Goal: Transaction & Acquisition: Purchase product/service

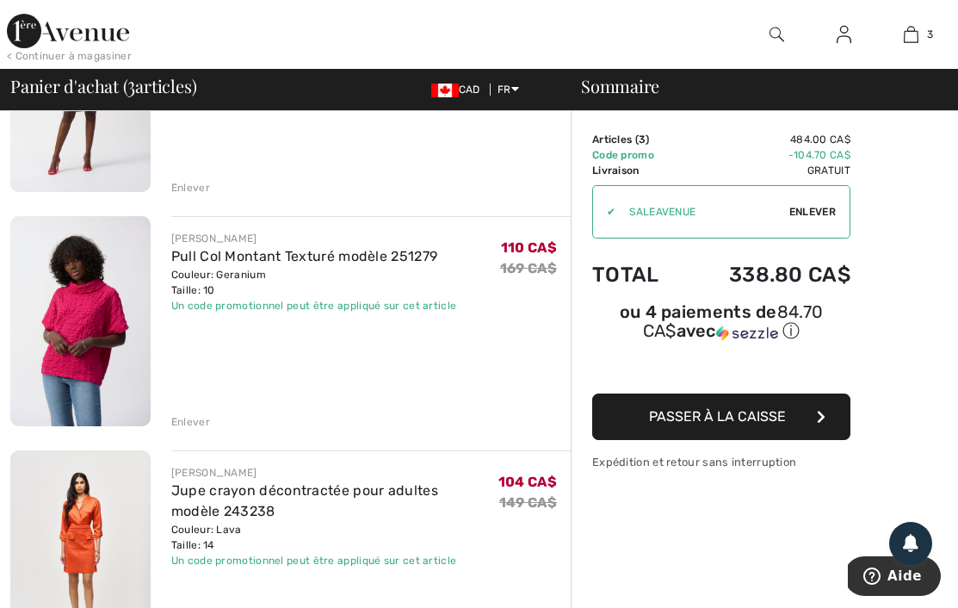
scroll to position [358, 0]
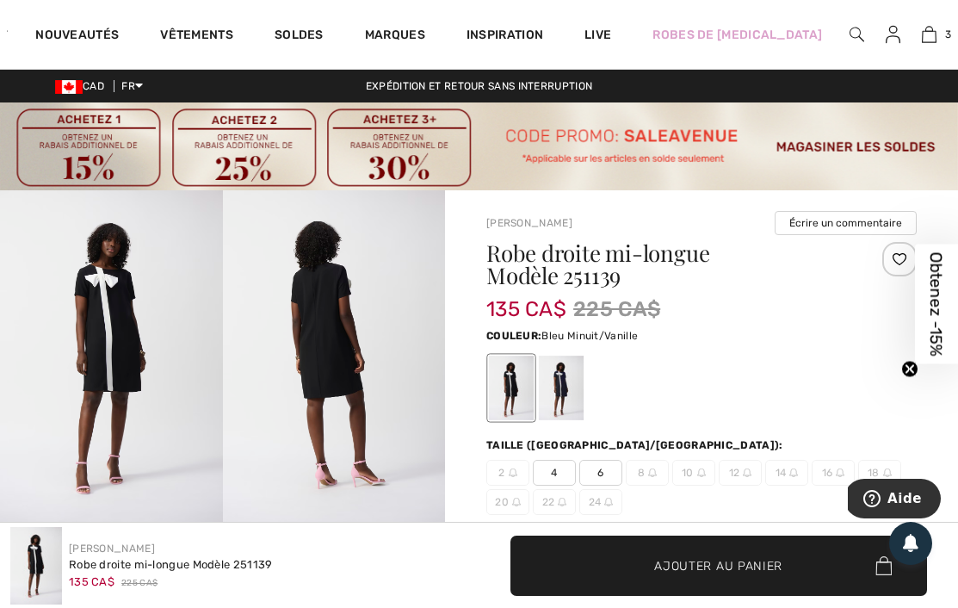
click at [572, 417] on div at bounding box center [561, 388] width 45 height 65
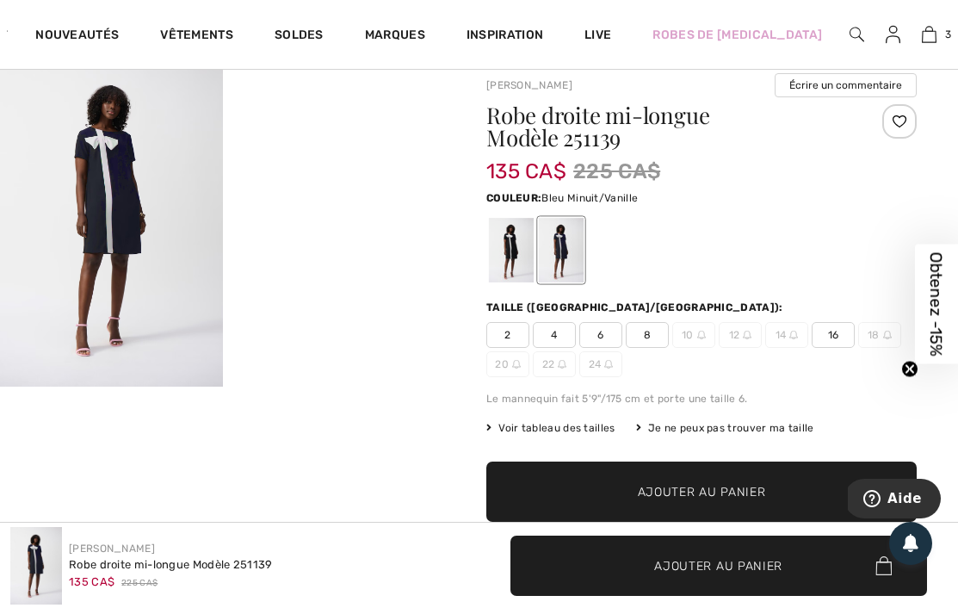
scroll to position [152, 0]
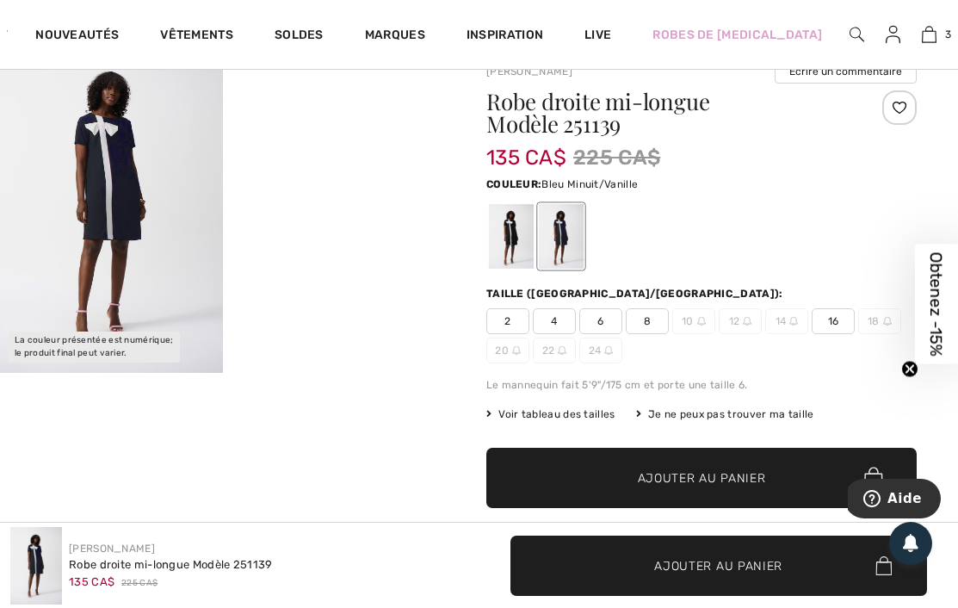
click at [656, 319] on span "8" at bounding box center [647, 321] width 43 height 26
click at [702, 474] on span "Ajouter au panier" at bounding box center [702, 478] width 128 height 18
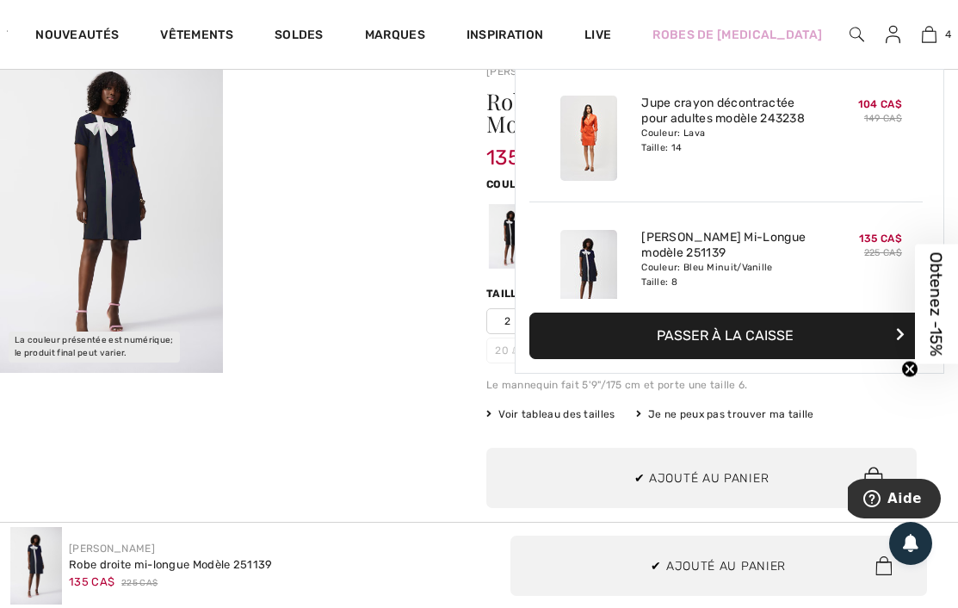
scroll to position [322, 0]
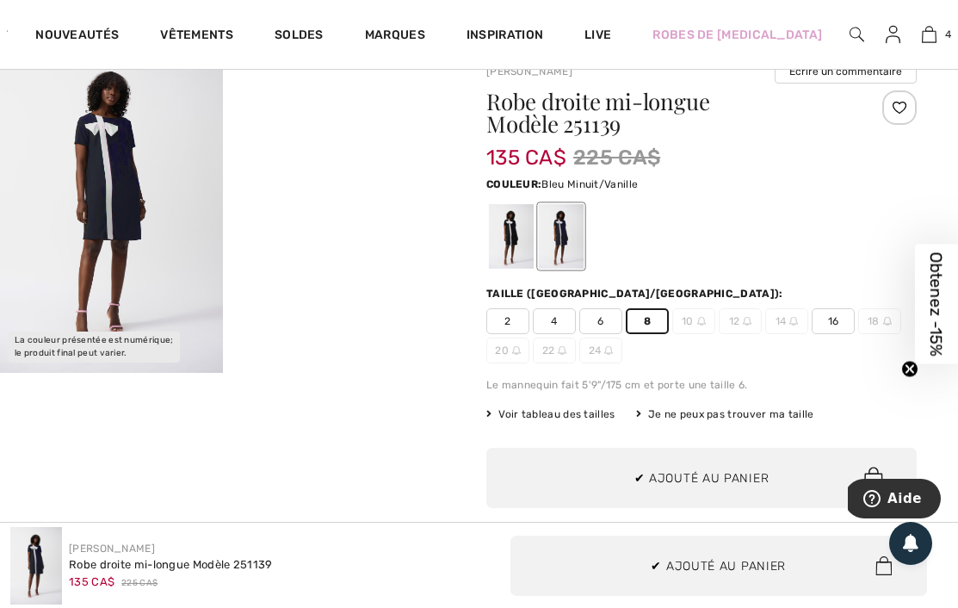
click at [123, 194] on img at bounding box center [111, 205] width 223 height 333
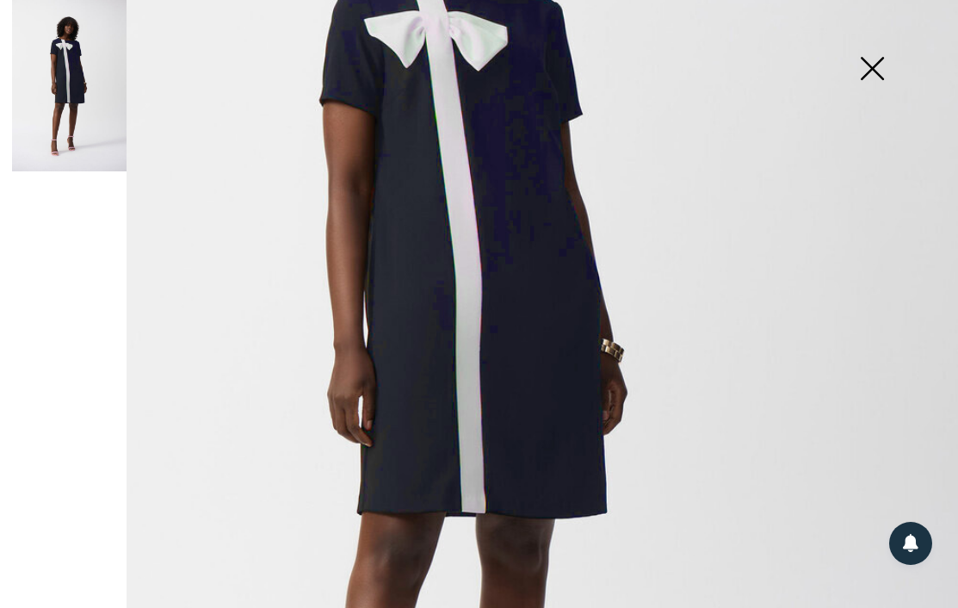
scroll to position [154, 0]
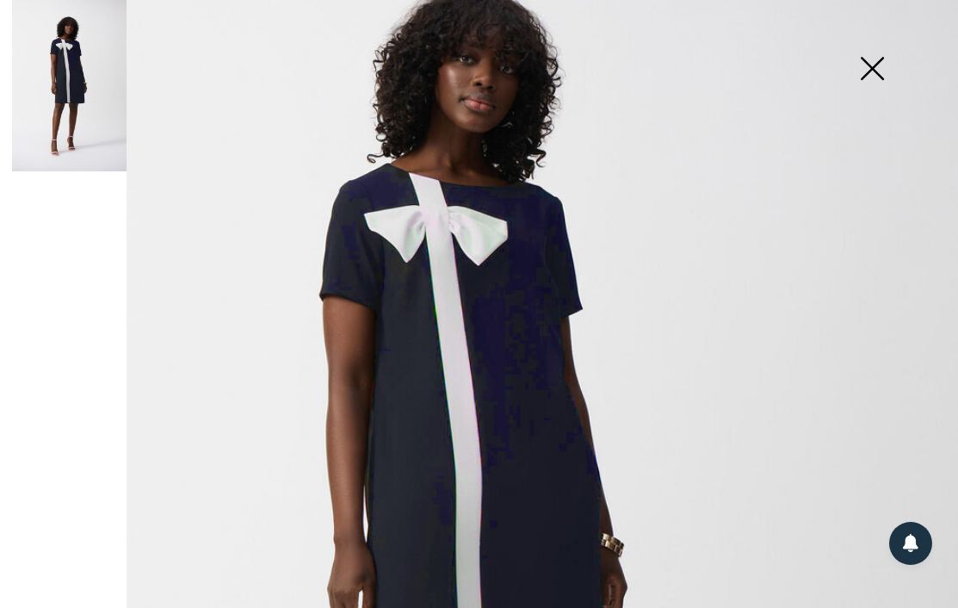
click at [877, 53] on img at bounding box center [872, 70] width 86 height 89
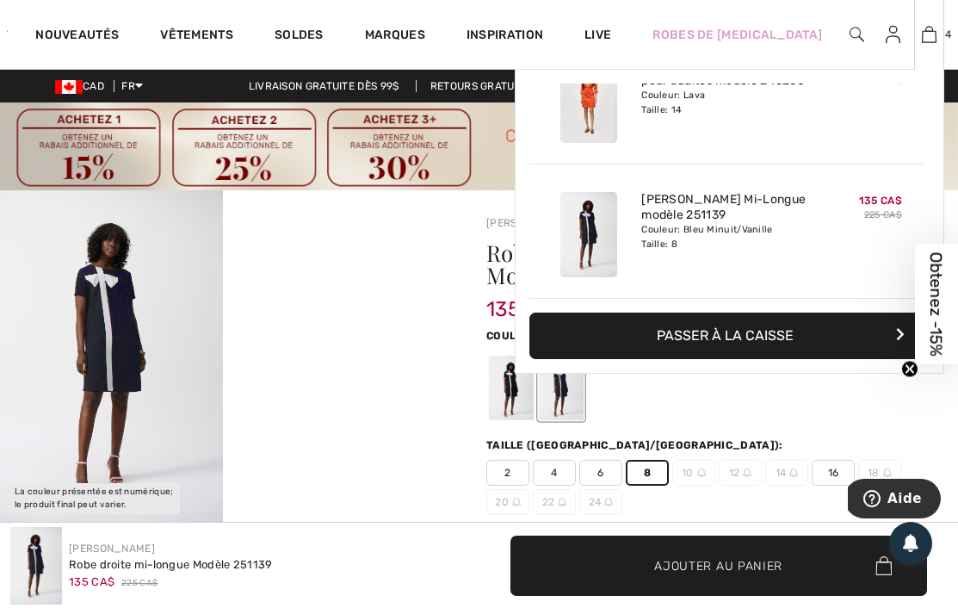
scroll to position [0, 0]
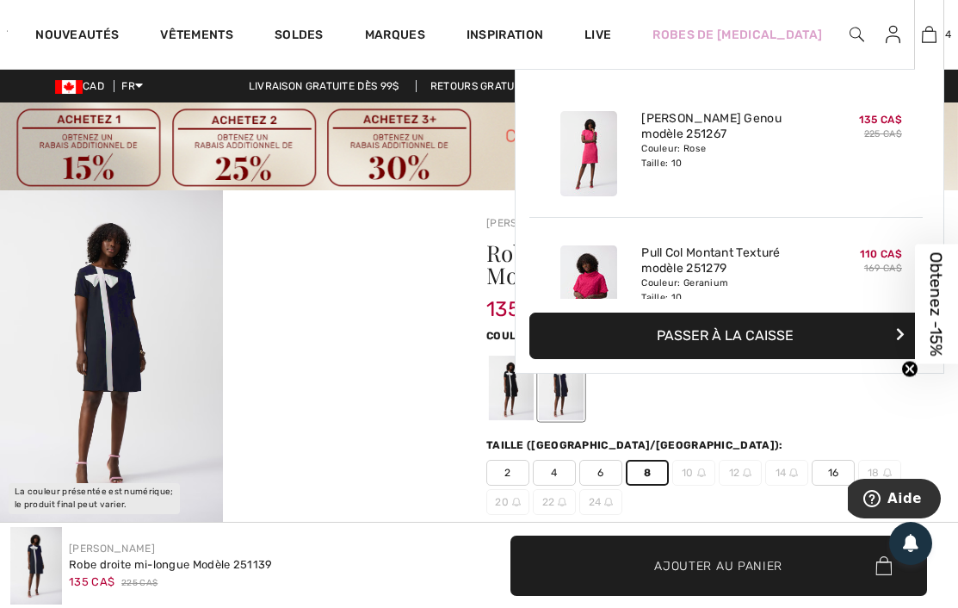
click at [914, 47] on div "4 Ajouté au panier Joseph Ribkoff Robe Fourreau Genou Modèle 251267 135 CA$ 225…" at bounding box center [929, 34] width 30 height 69
click at [922, 29] on img at bounding box center [929, 34] width 15 height 21
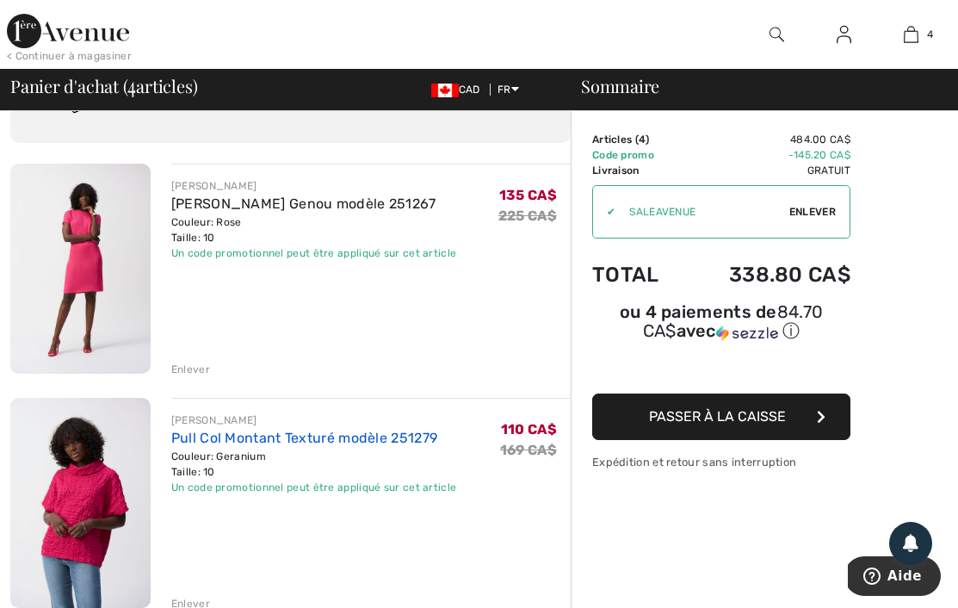
scroll to position [90, 0]
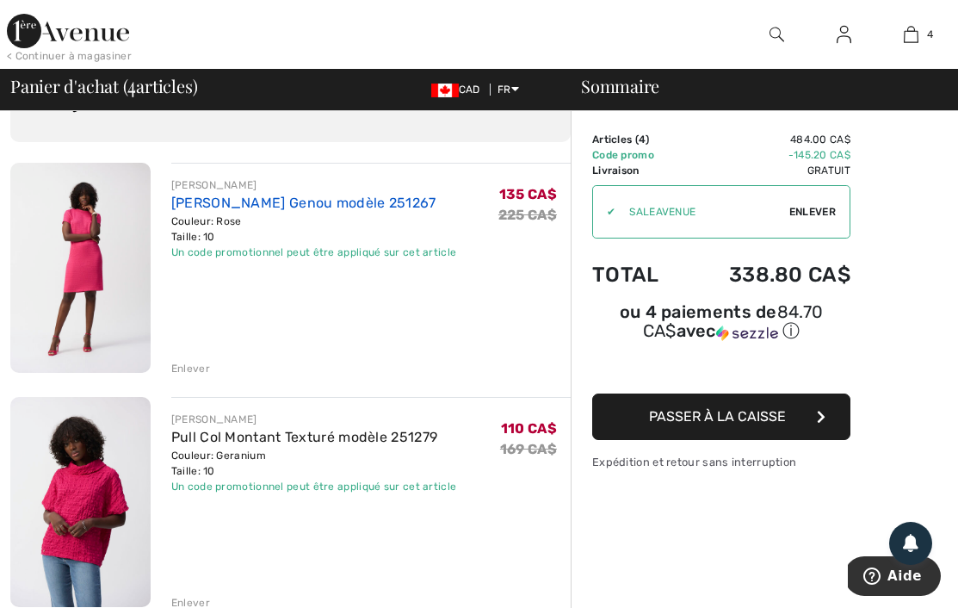
click at [289, 197] on link "[PERSON_NAME] Genou modèle 251267" at bounding box center [303, 203] width 265 height 16
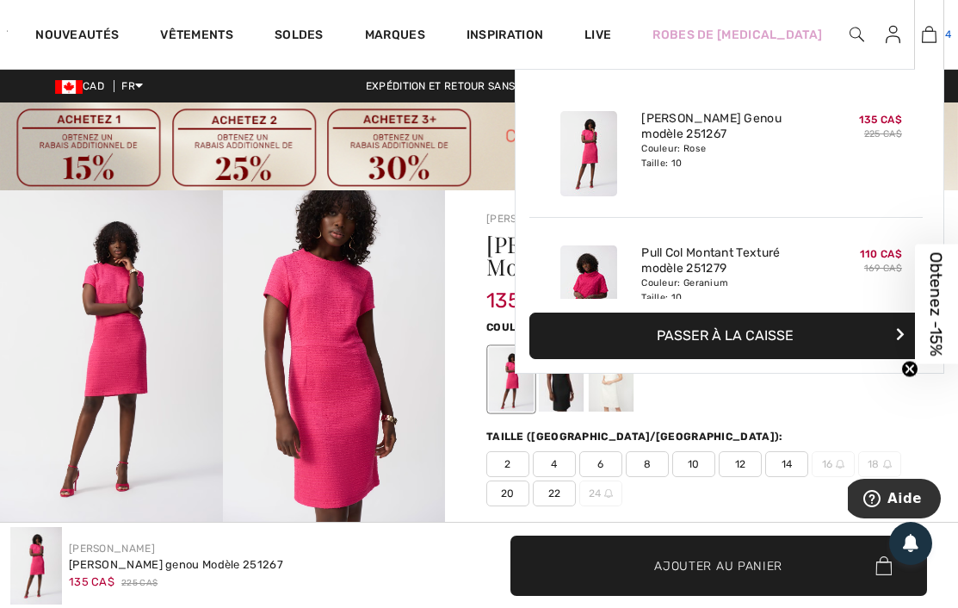
click at [922, 35] on img at bounding box center [929, 34] width 15 height 21
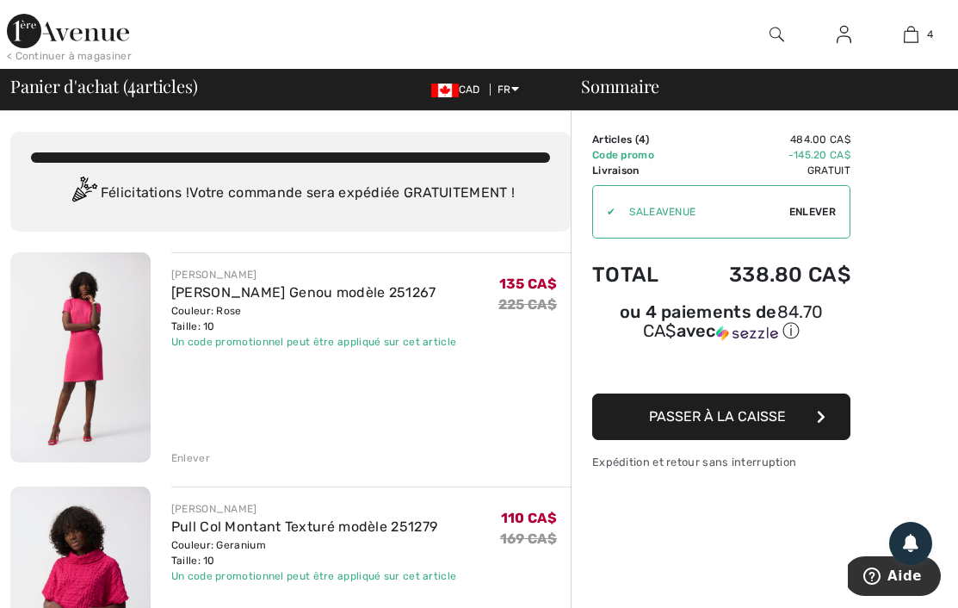
click at [199, 458] on div "Enlever" at bounding box center [190, 457] width 39 height 15
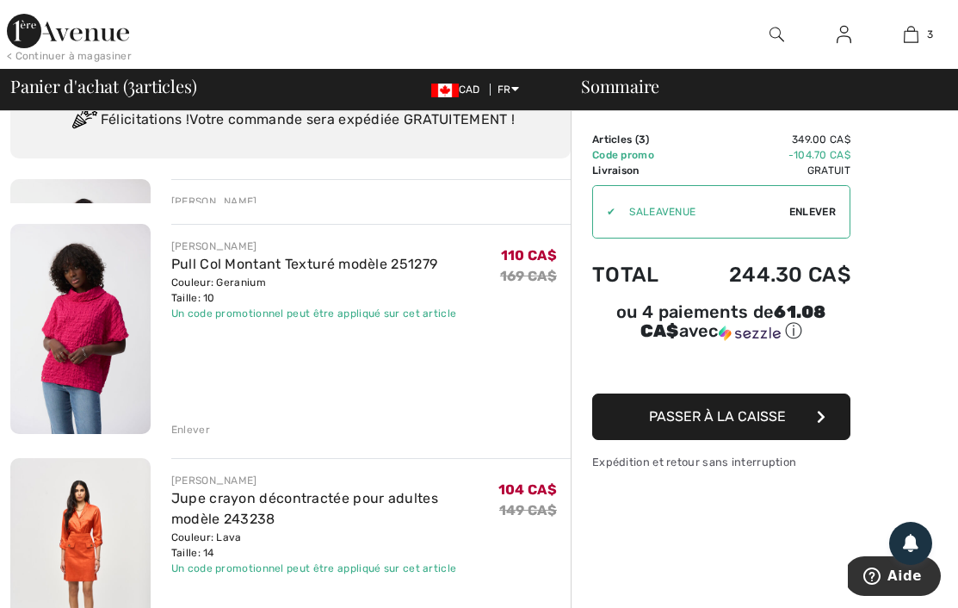
scroll to position [143, 0]
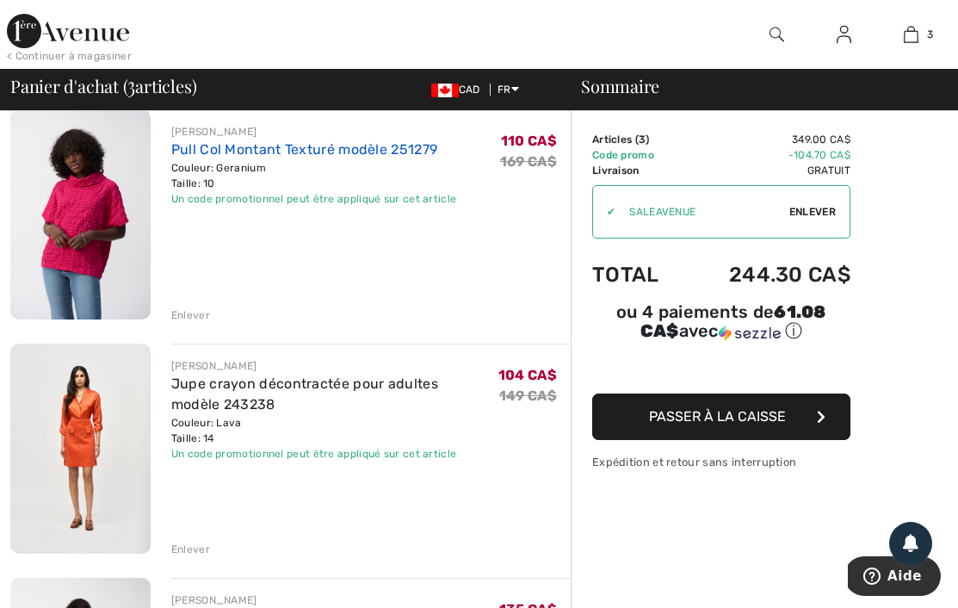
click at [289, 150] on link "Pull Col Montant Texturé modèle 251279" at bounding box center [304, 149] width 266 height 16
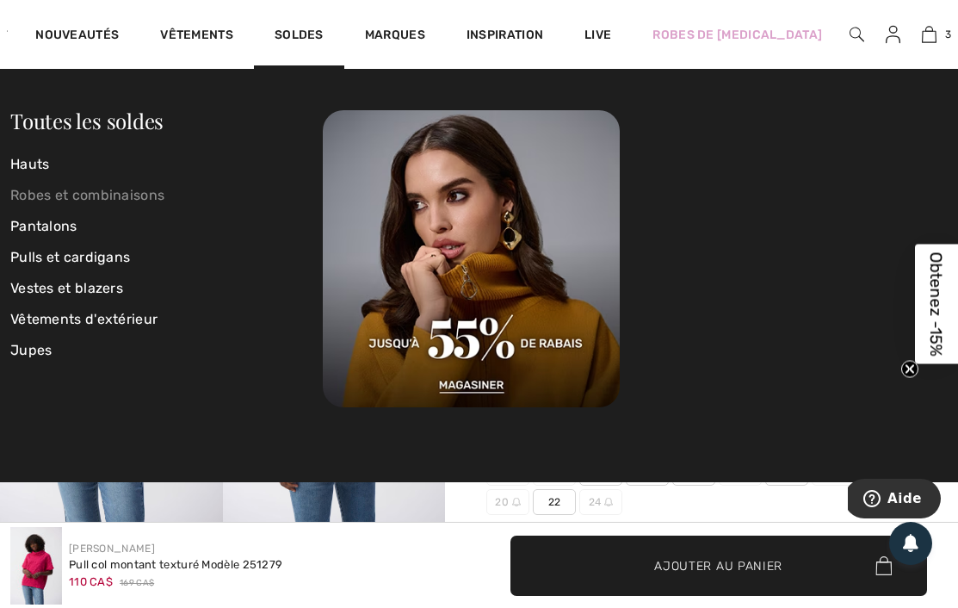
click at [51, 189] on link "Robes et combinaisons" at bounding box center [166, 195] width 313 height 31
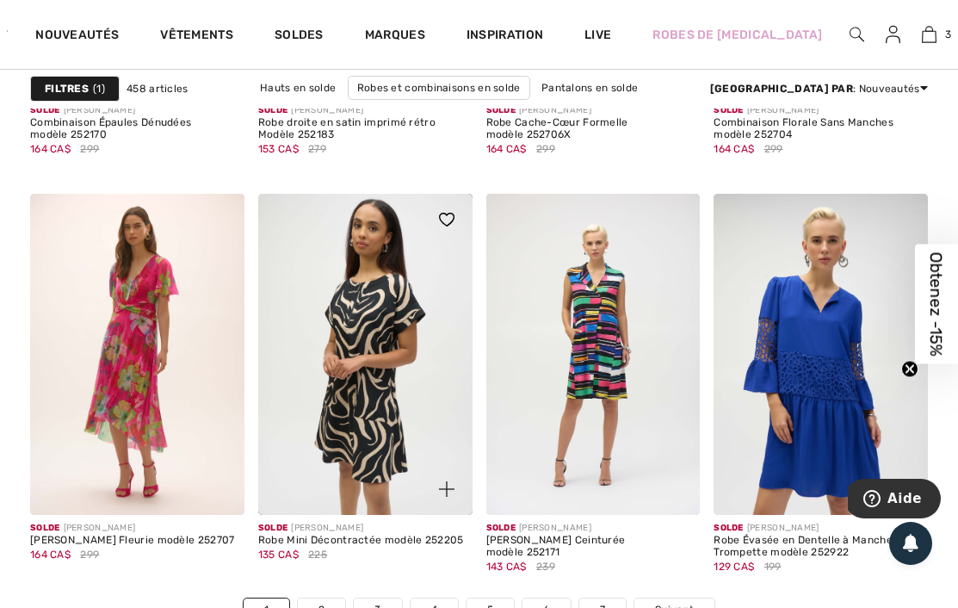
scroll to position [6319, 0]
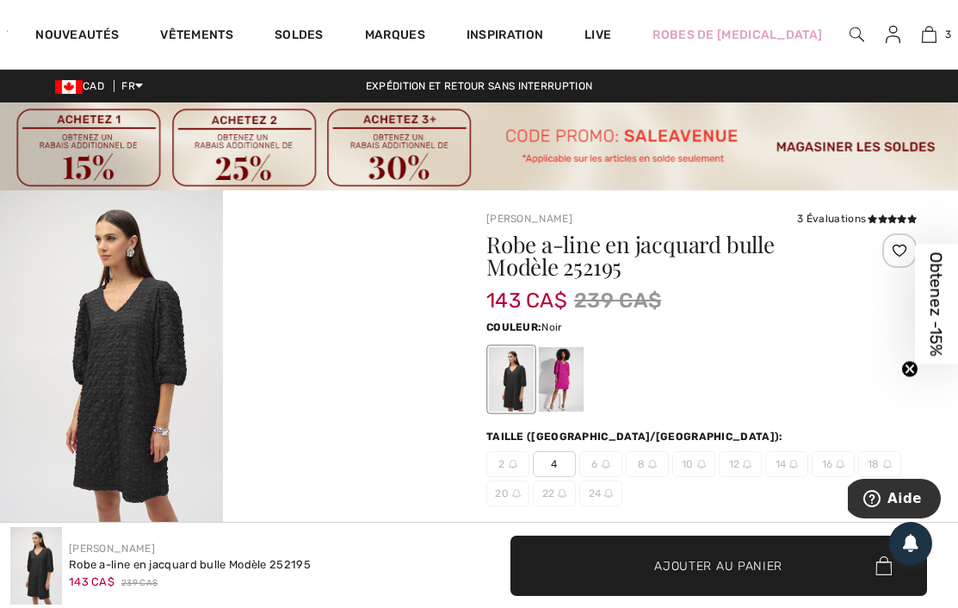
click at [559, 397] on div at bounding box center [561, 379] width 45 height 65
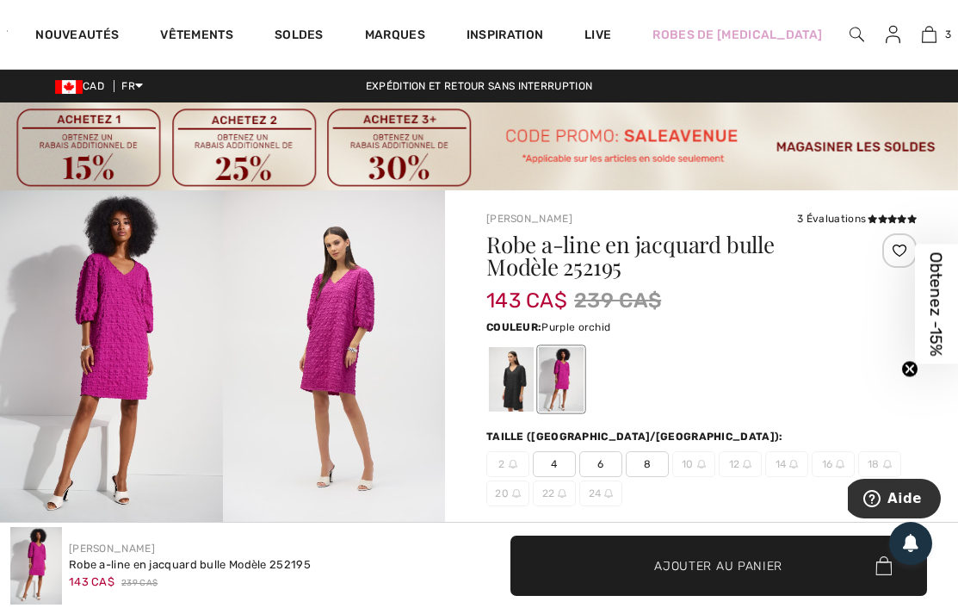
click at [115, 331] on img at bounding box center [111, 357] width 223 height 334
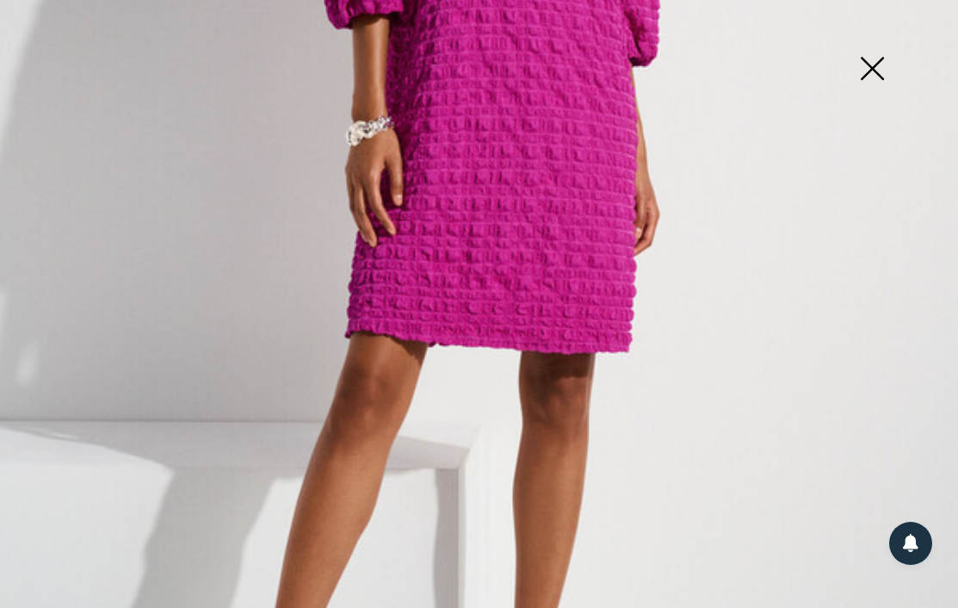
scroll to position [730, 0]
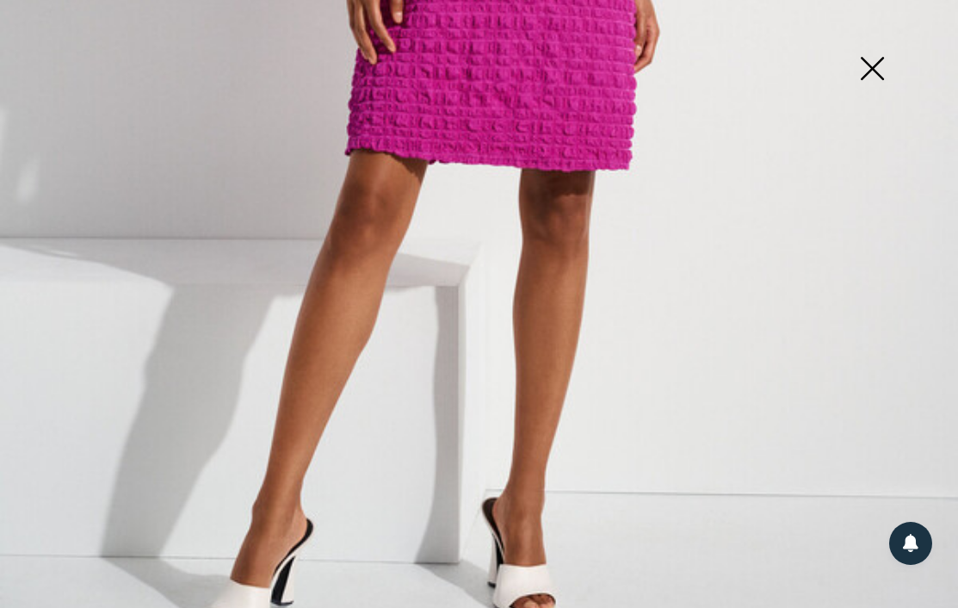
click at [878, 82] on img at bounding box center [872, 70] width 86 height 89
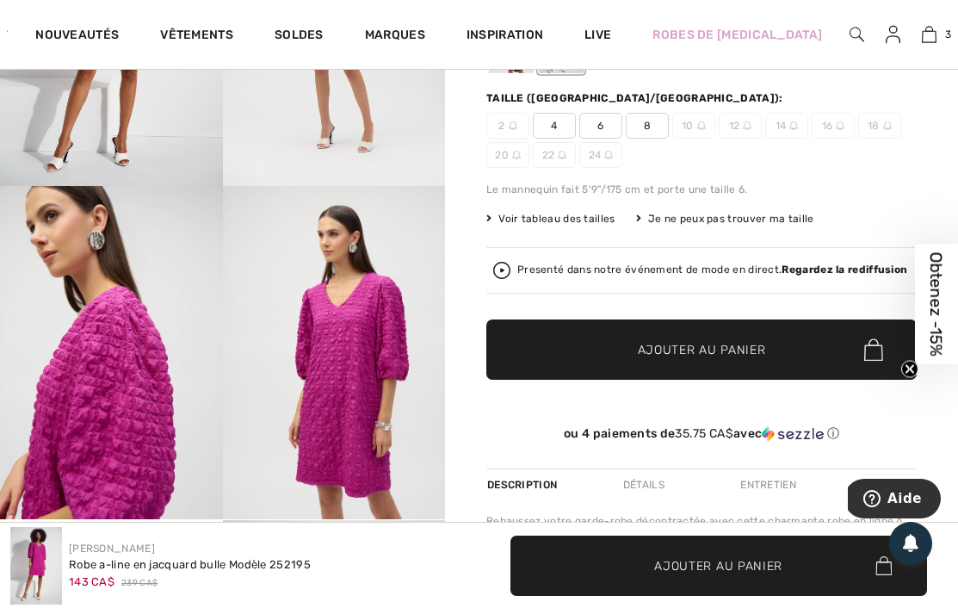
scroll to position [641, 0]
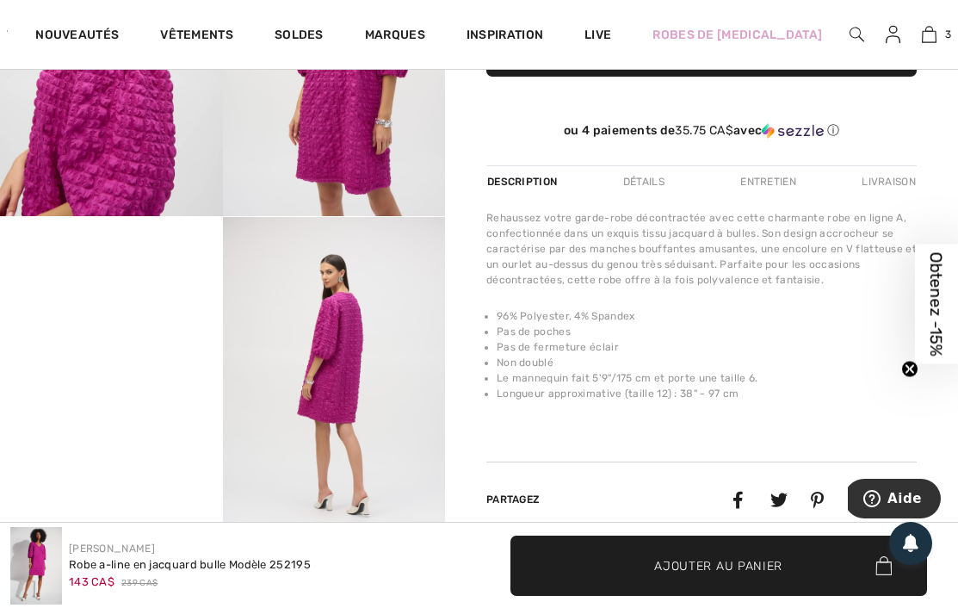
click at [947, 35] on div "Nouveautés Vêtements Soldes Marques Inspiration Live Robes de bal 3 Ajouté au p…" at bounding box center [479, 34] width 958 height 69
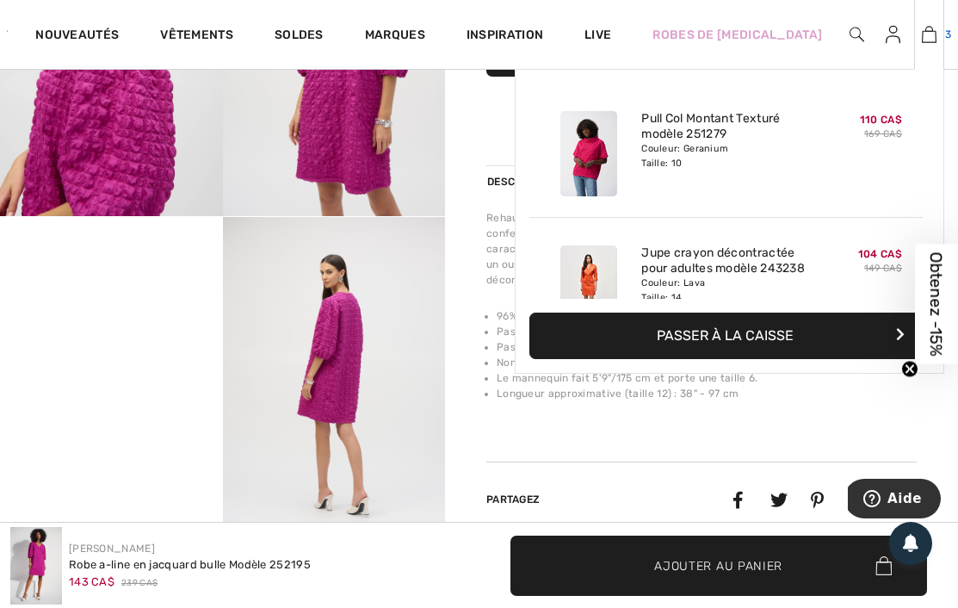
click at [927, 32] on link "3" at bounding box center [929, 34] width 28 height 21
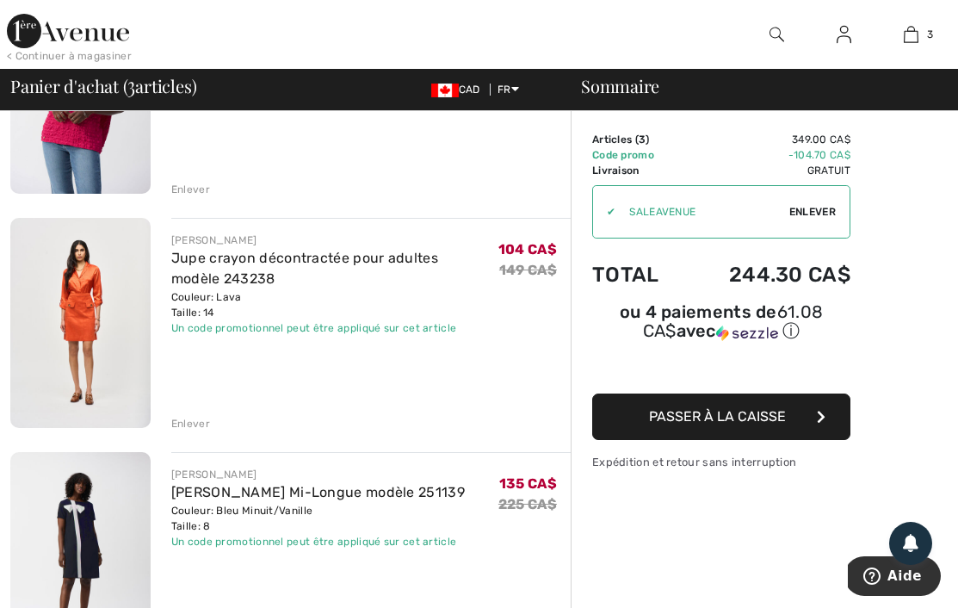
scroll to position [281, 0]
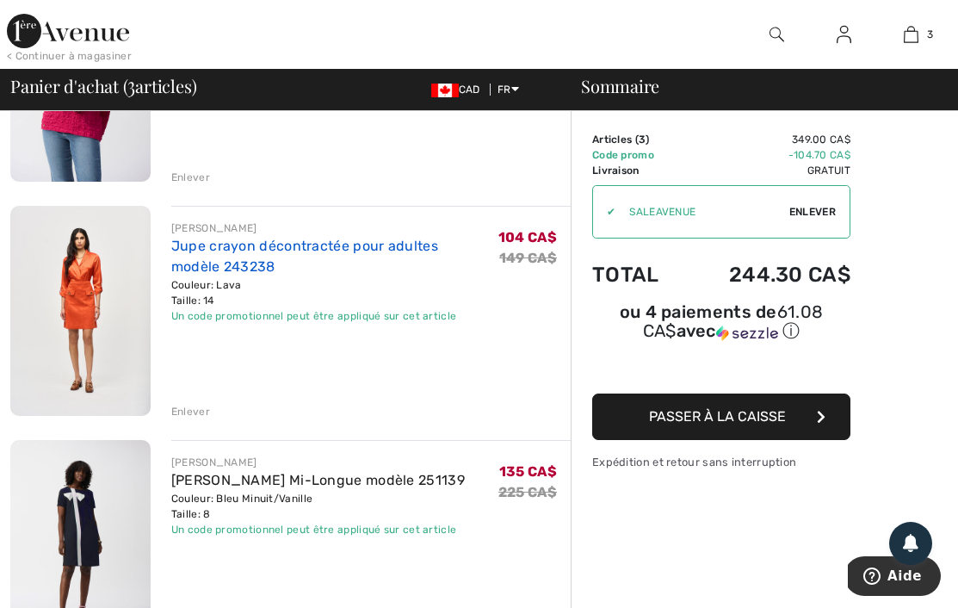
click at [219, 244] on link "Jupe crayon décontractée pour adultes modèle 243238" at bounding box center [304, 256] width 267 height 37
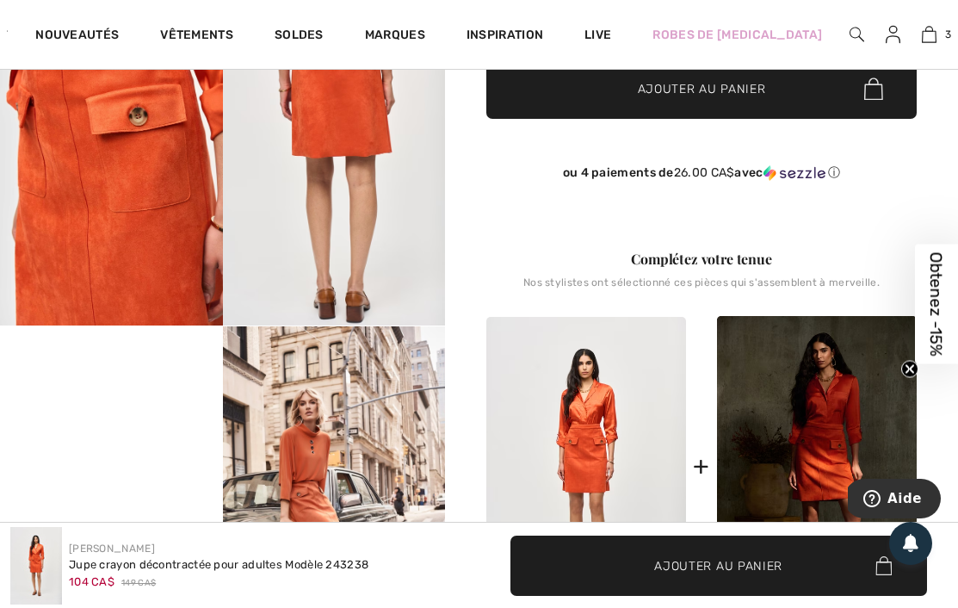
scroll to position [697, 0]
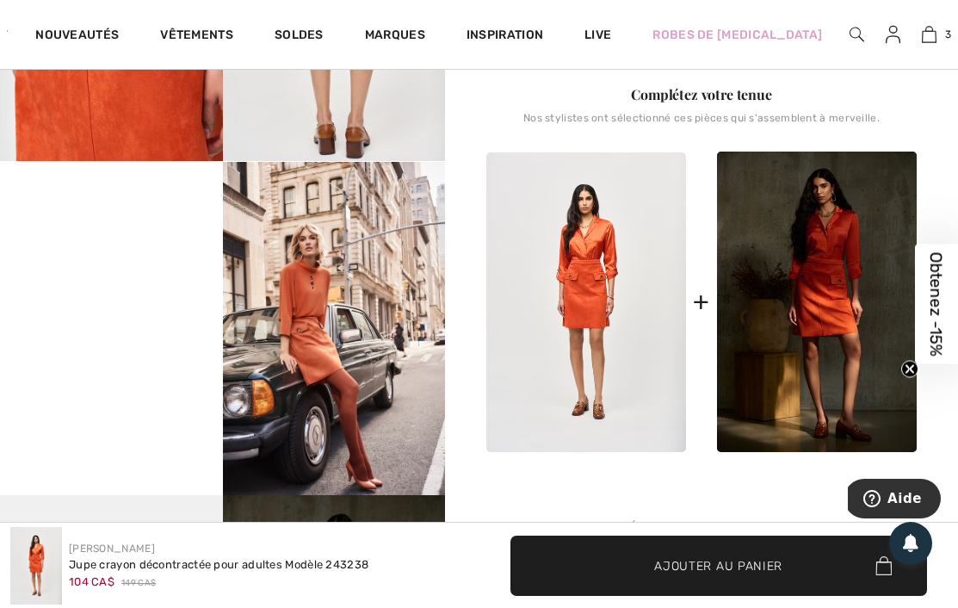
click at [563, 325] on img at bounding box center [586, 302] width 200 height 300
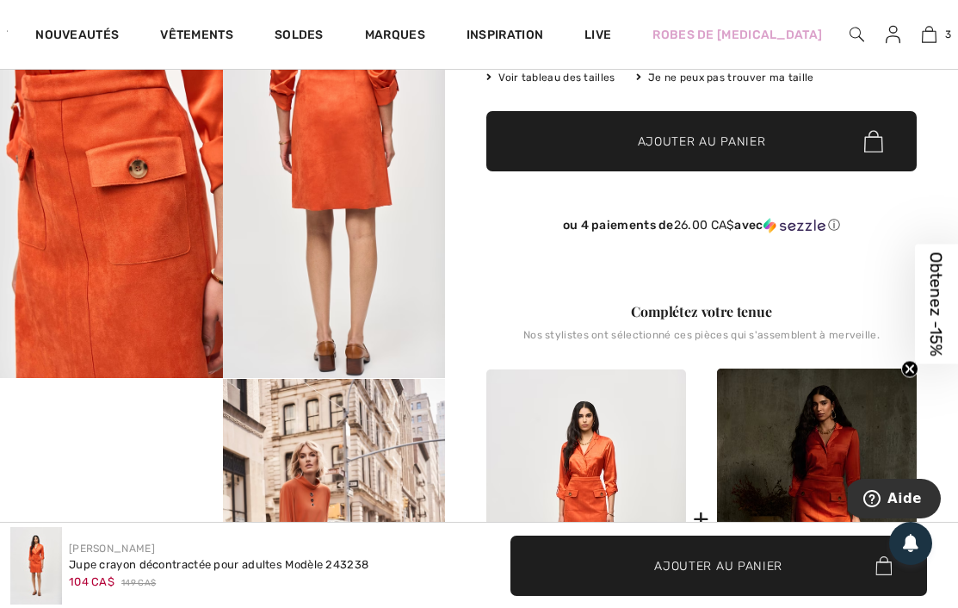
scroll to position [368, 0]
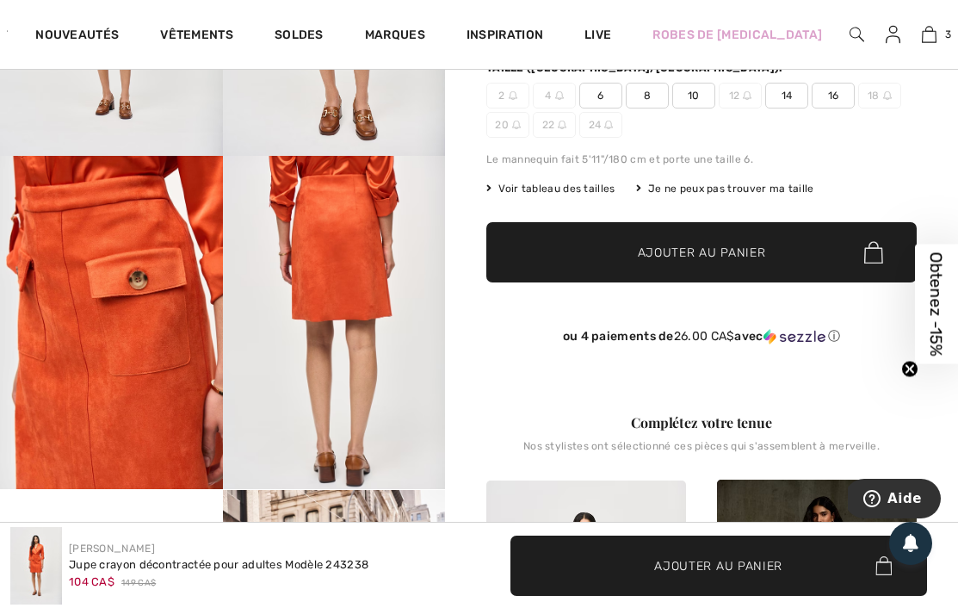
click at [168, 276] on img at bounding box center [111, 322] width 223 height 333
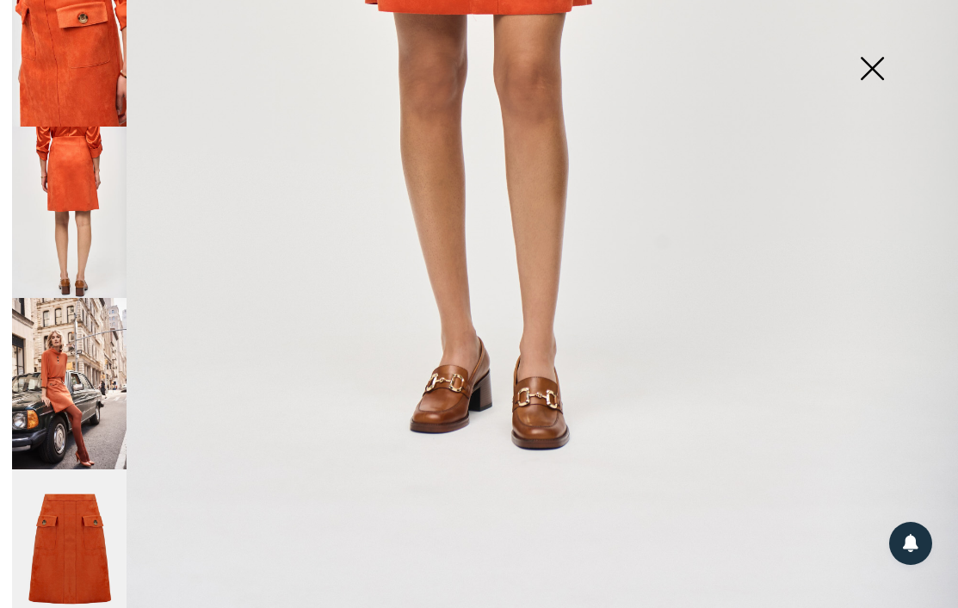
scroll to position [440, 0]
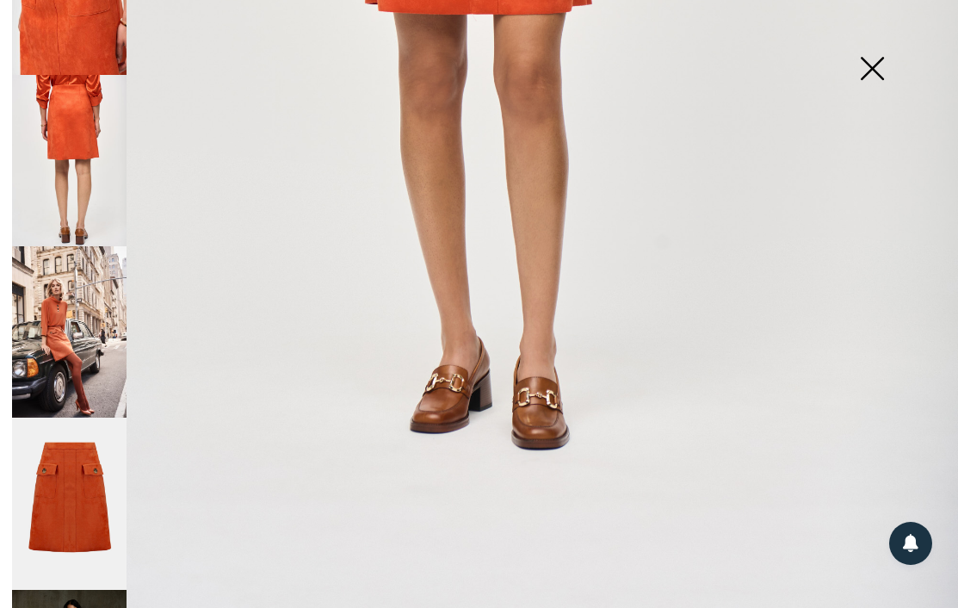
click at [65, 102] on img at bounding box center [69, 160] width 115 height 171
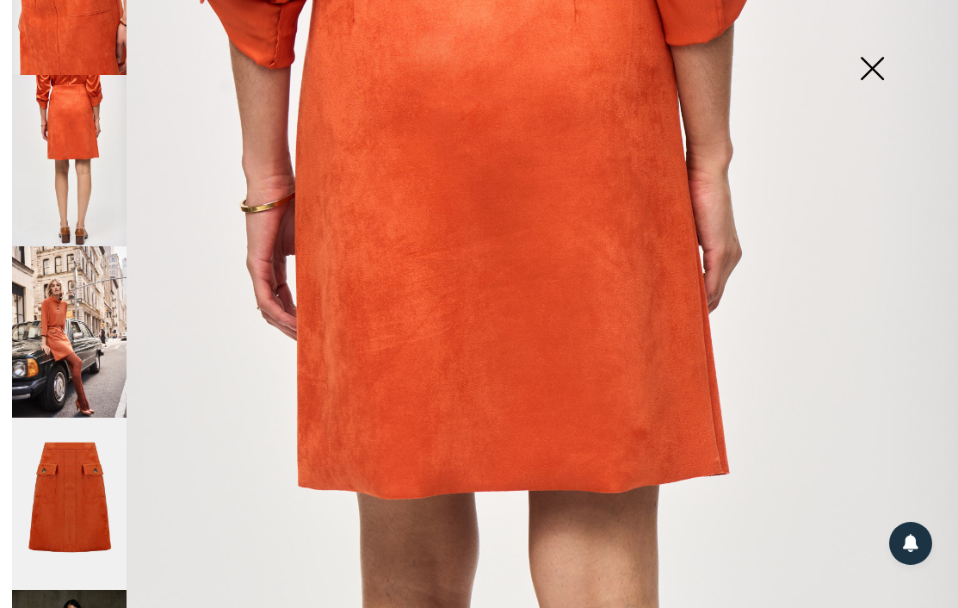
scroll to position [0, 0]
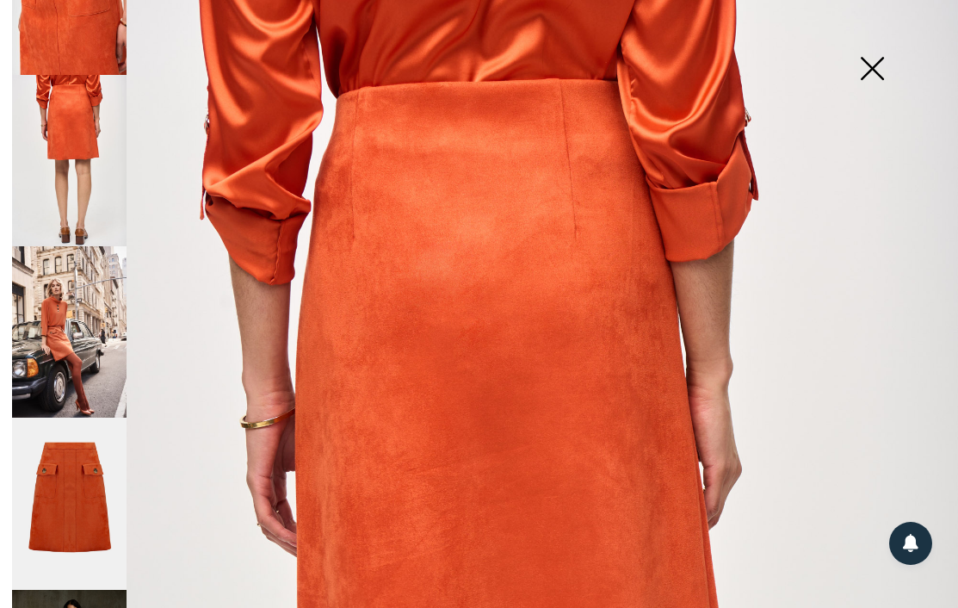
click at [91, 418] on img at bounding box center [69, 504] width 115 height 172
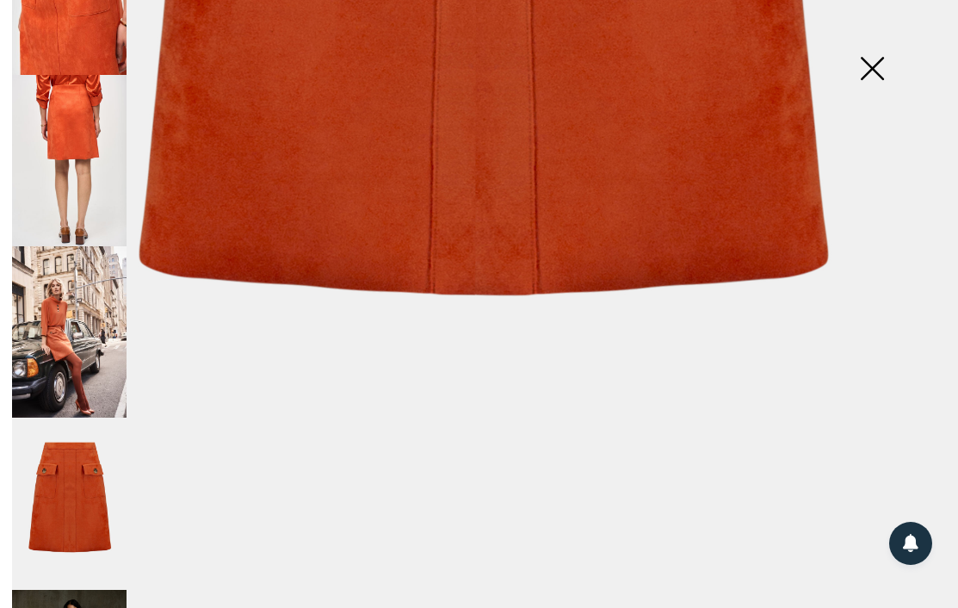
scroll to position [714, 0]
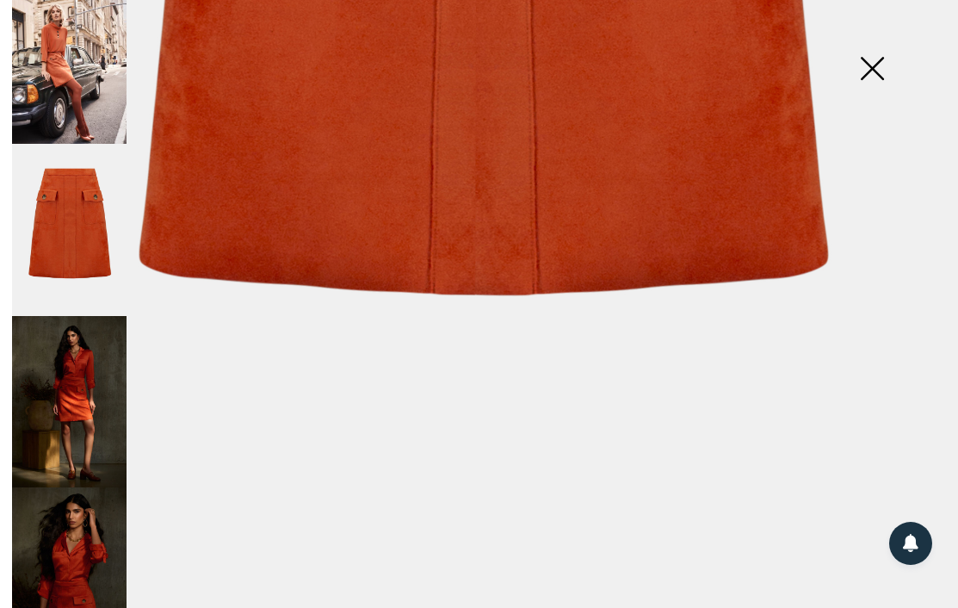
click at [83, 372] on img at bounding box center [69, 402] width 115 height 172
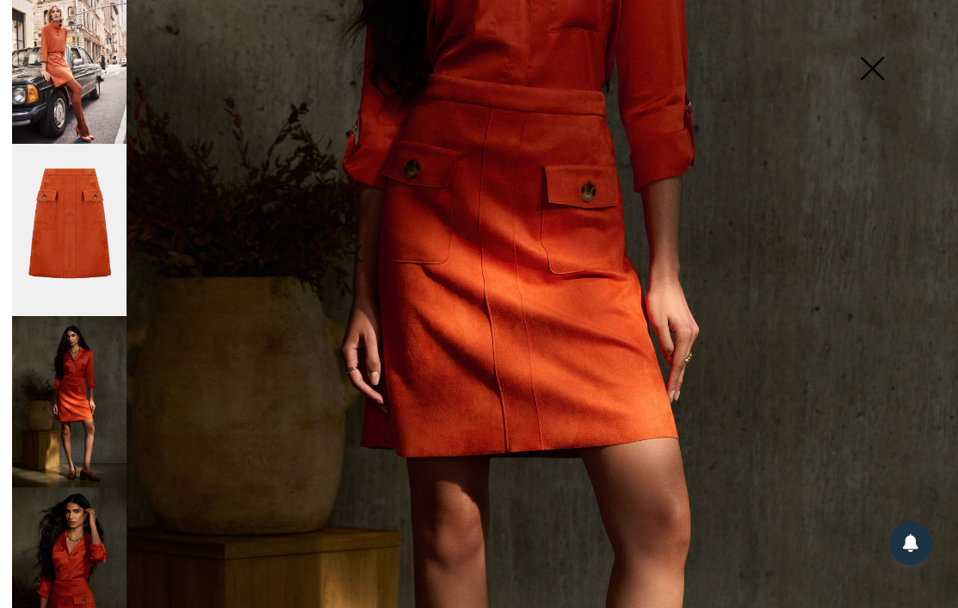
scroll to position [390, 0]
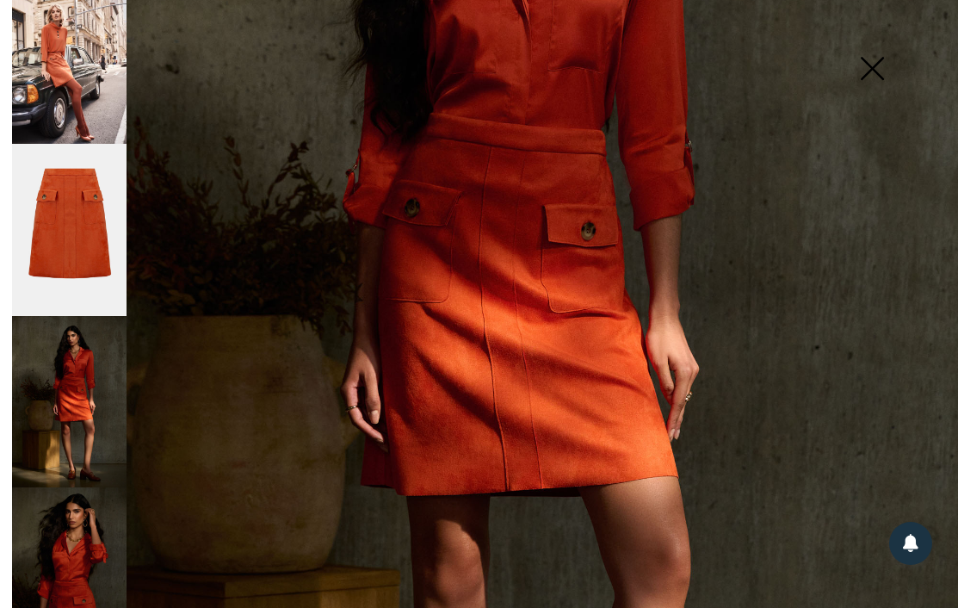
click at [105, 538] on img at bounding box center [69, 573] width 115 height 172
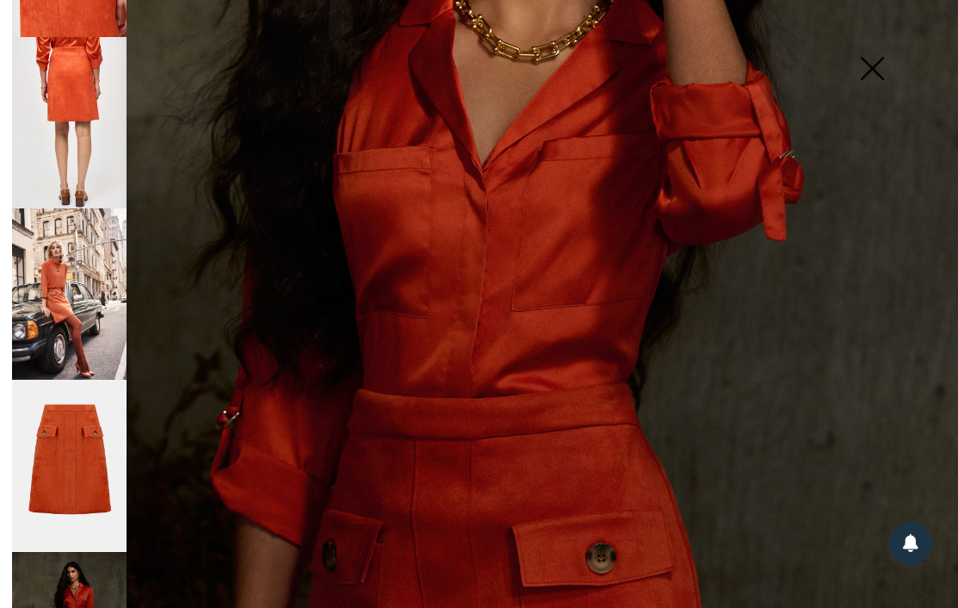
scroll to position [377, 0]
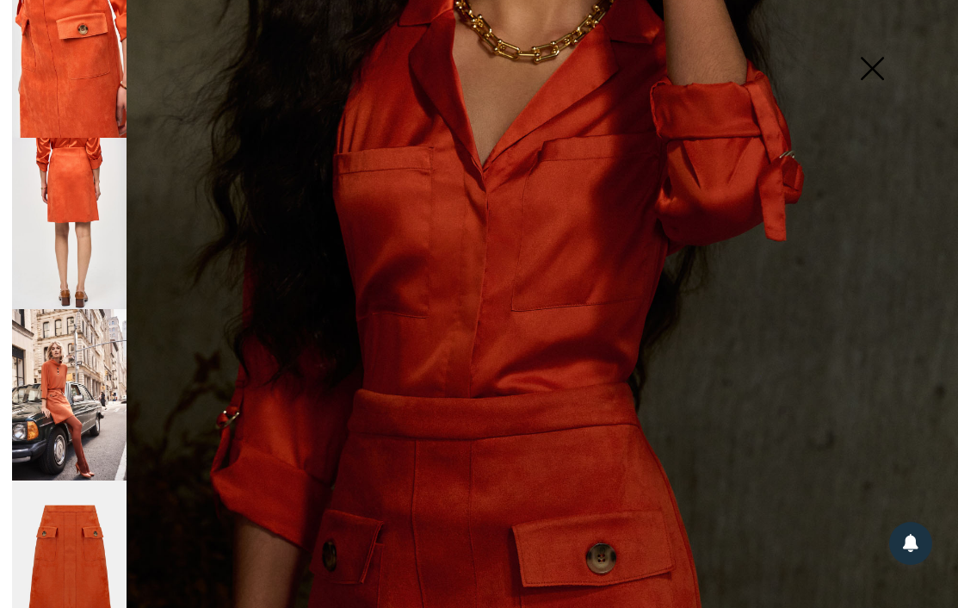
click at [73, 352] on img at bounding box center [69, 395] width 115 height 172
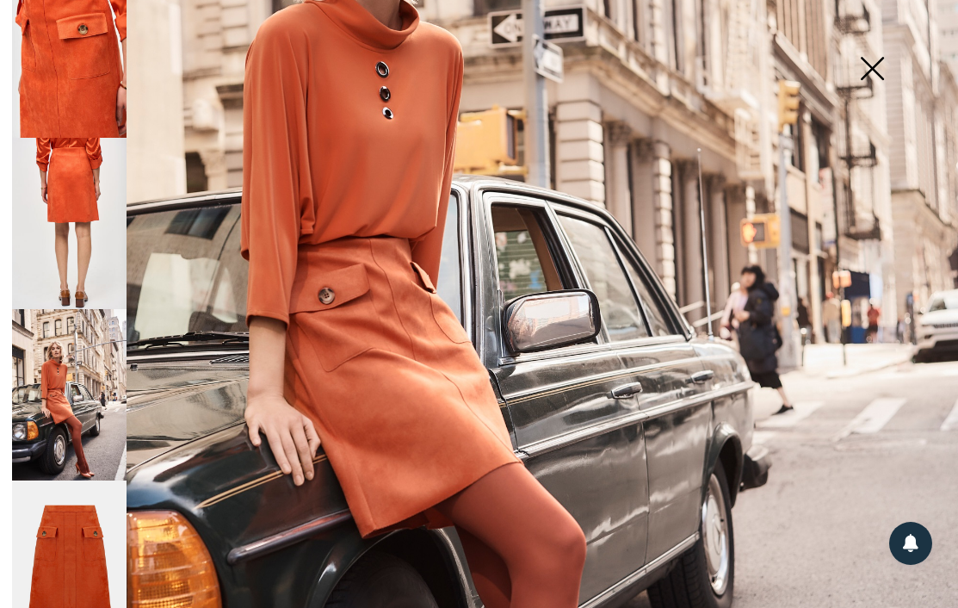
scroll to position [311, 0]
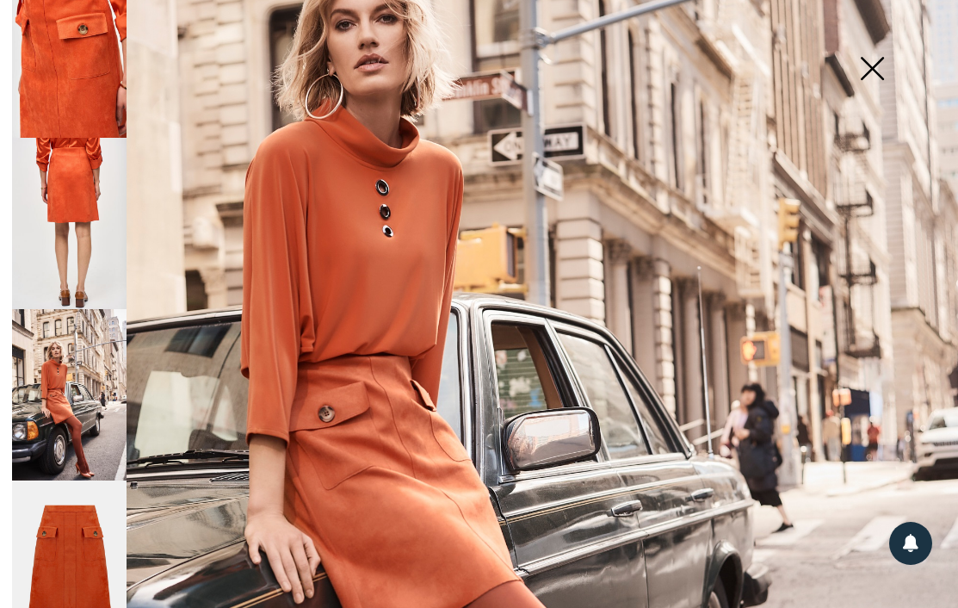
click at [869, 67] on img at bounding box center [872, 70] width 86 height 89
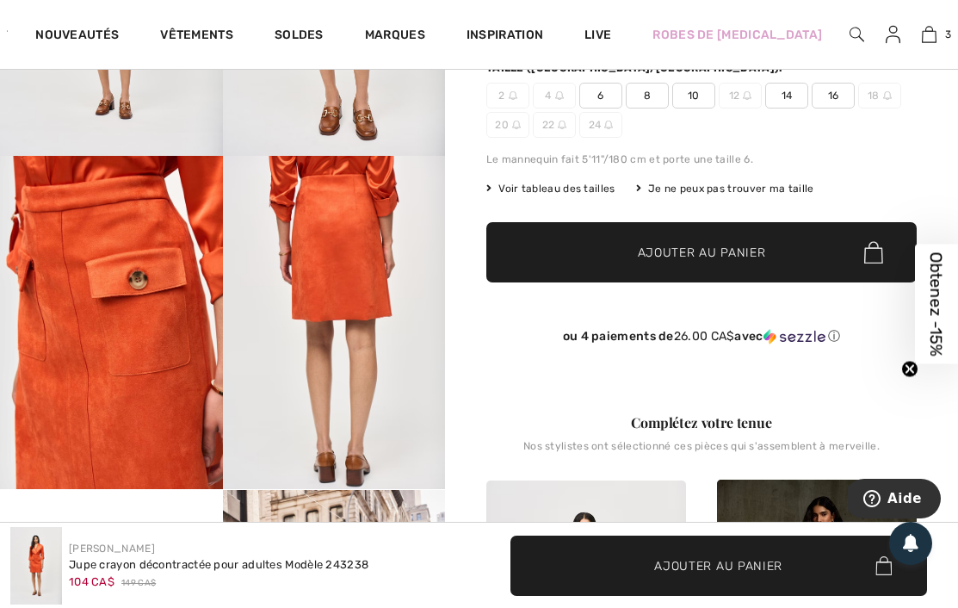
scroll to position [0, 0]
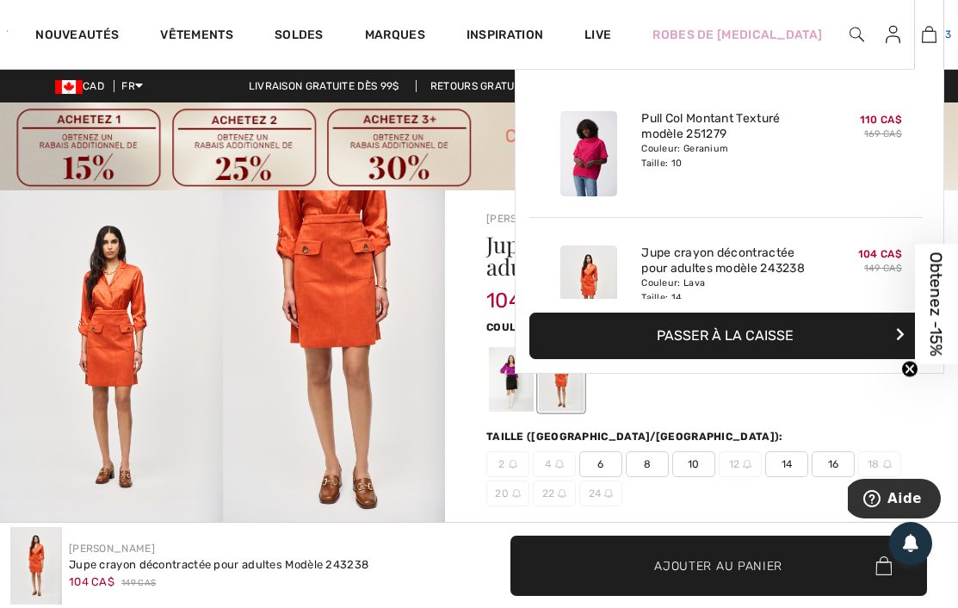
click at [922, 26] on img at bounding box center [929, 34] width 15 height 21
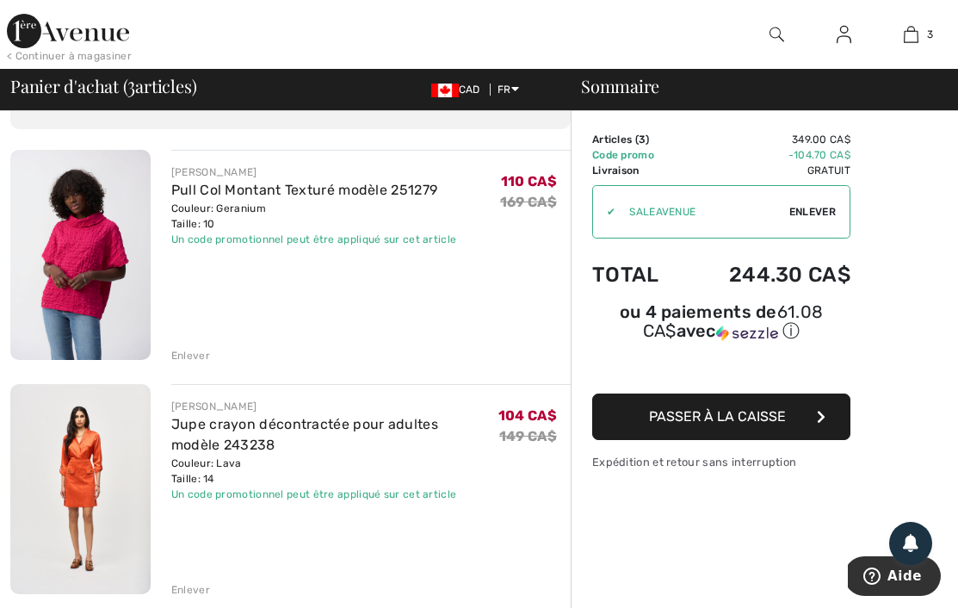
scroll to position [98, 0]
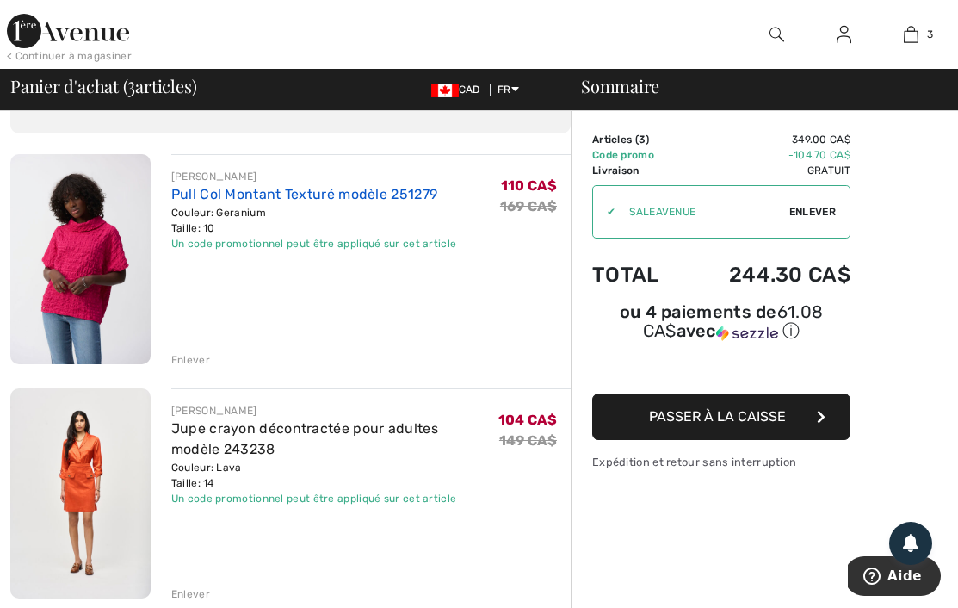
click at [269, 196] on link "Pull Col Montant Texturé modèle 251279" at bounding box center [304, 194] width 266 height 16
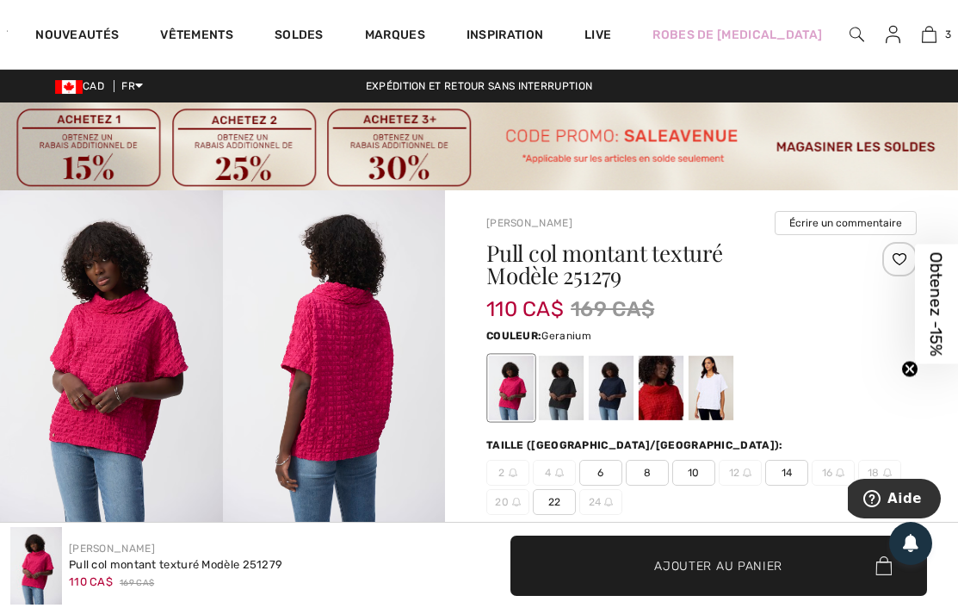
click at [127, 328] on img at bounding box center [111, 356] width 223 height 333
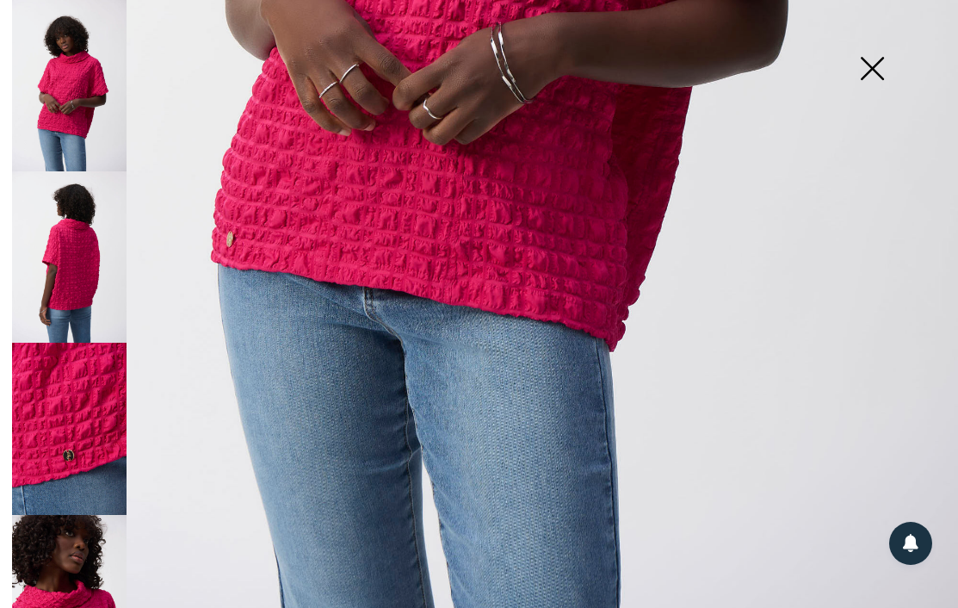
scroll to position [828, 0]
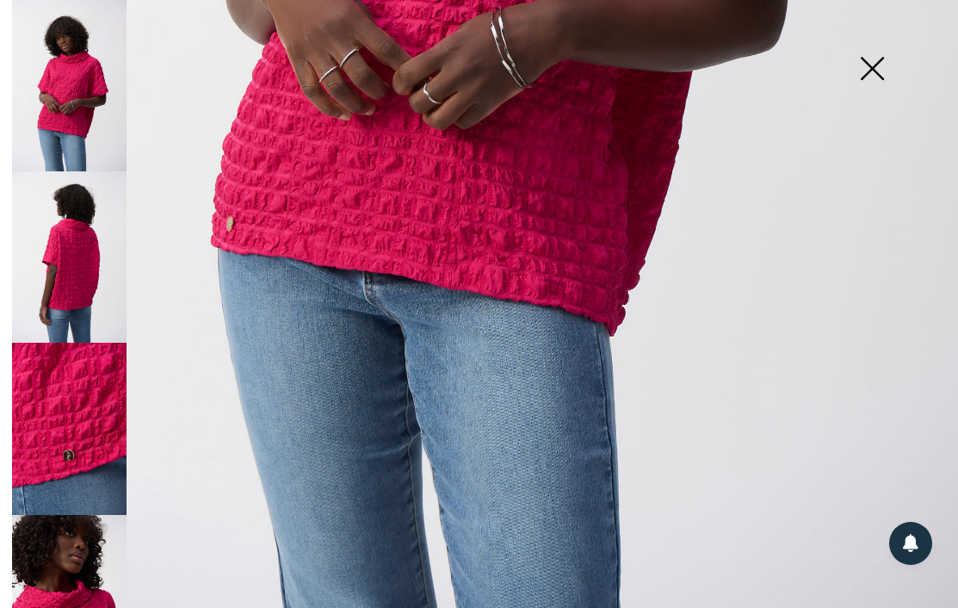
click at [89, 256] on img at bounding box center [69, 256] width 115 height 171
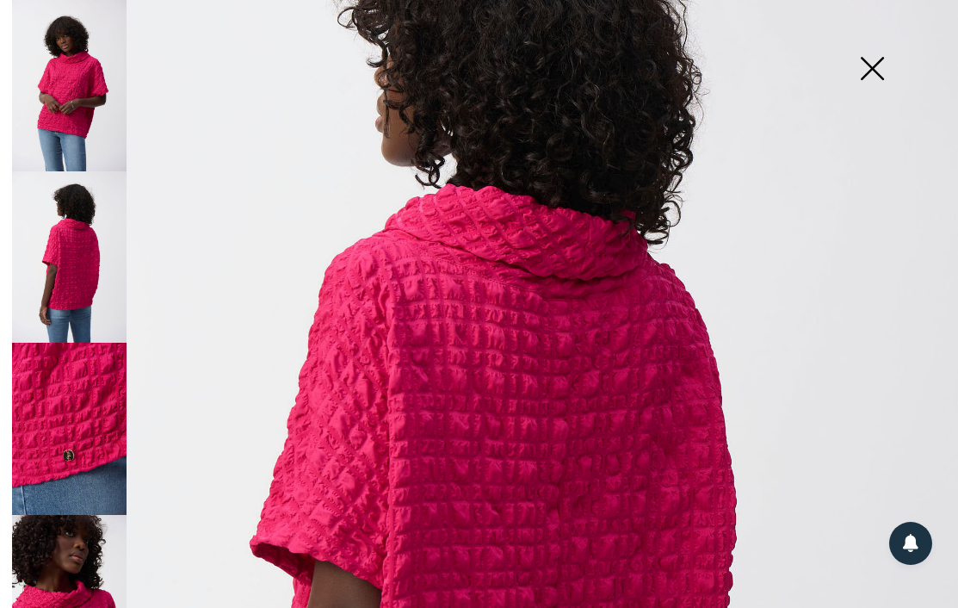
scroll to position [227, 0]
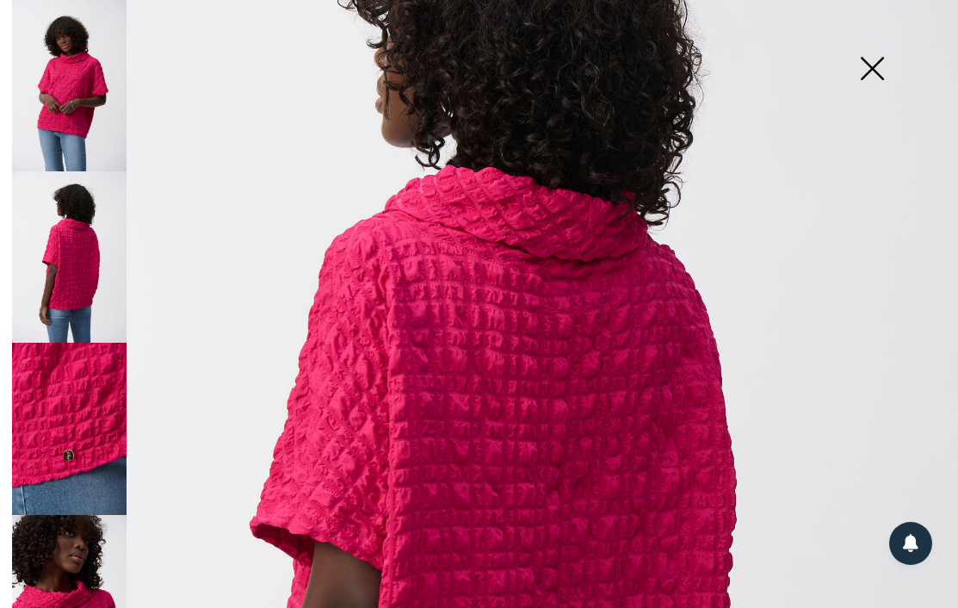
click at [87, 403] on img at bounding box center [69, 428] width 115 height 171
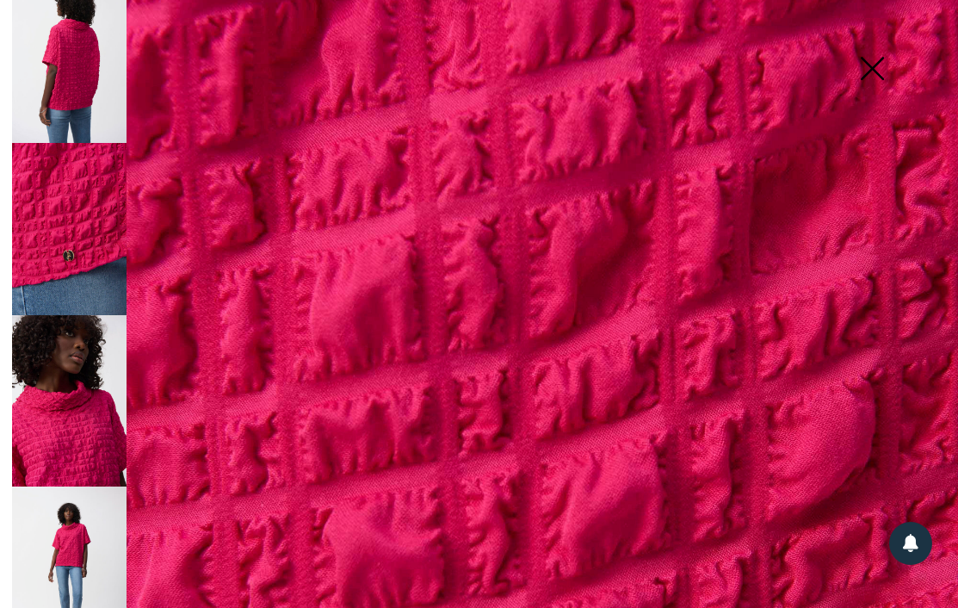
scroll to position [213, 0]
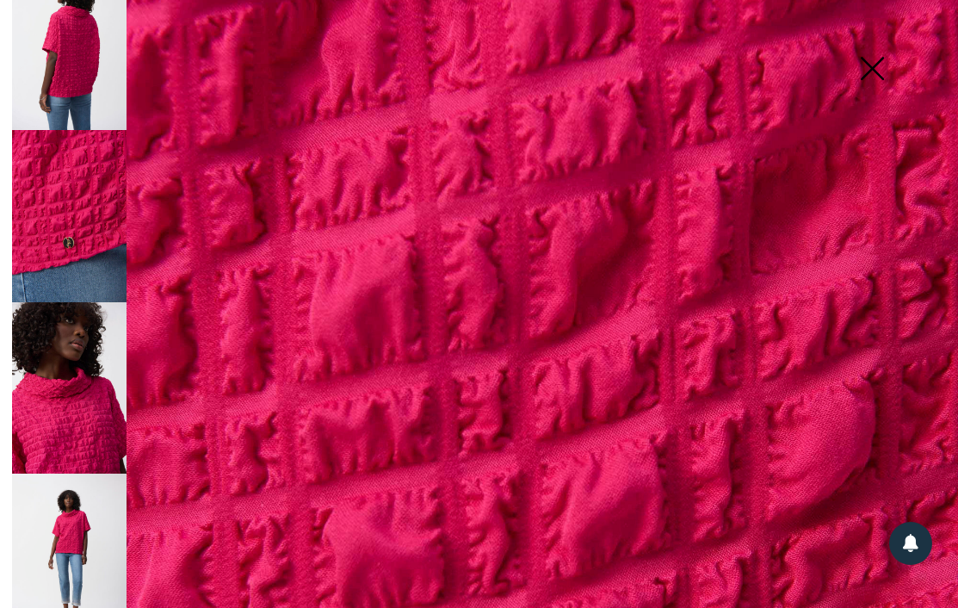
click at [86, 445] on img at bounding box center [69, 387] width 115 height 171
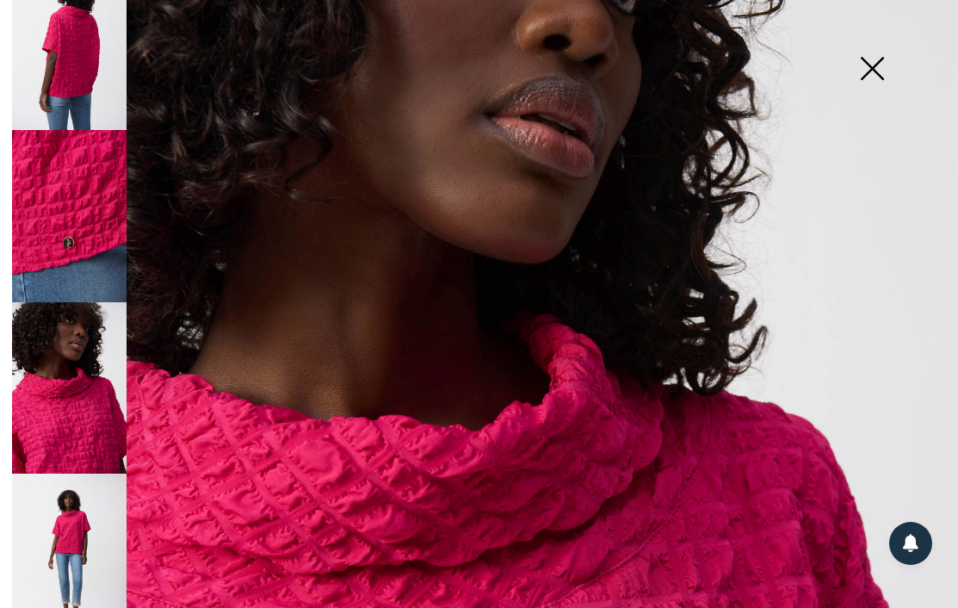
click at [70, 494] on img at bounding box center [69, 559] width 115 height 171
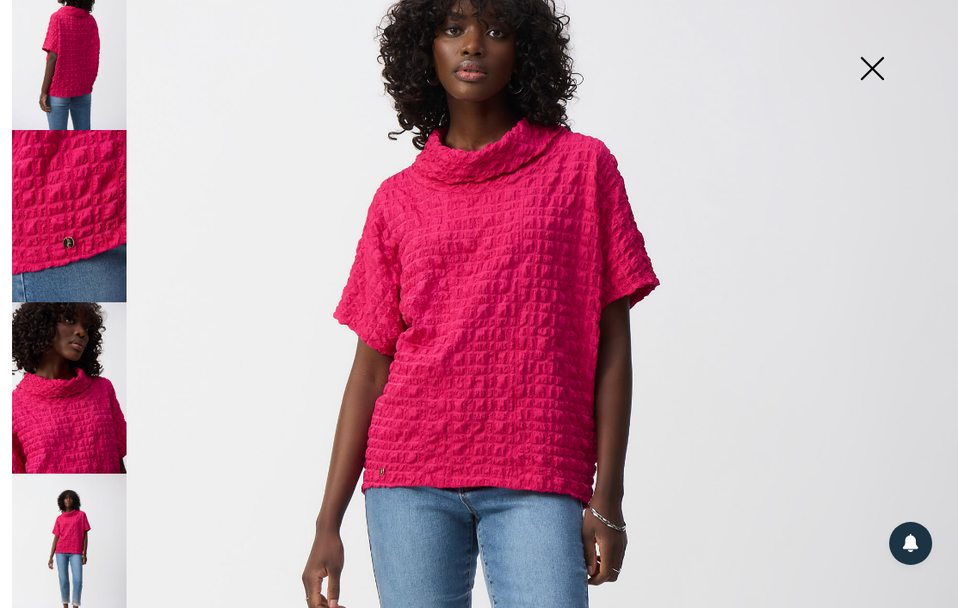
scroll to position [181, 0]
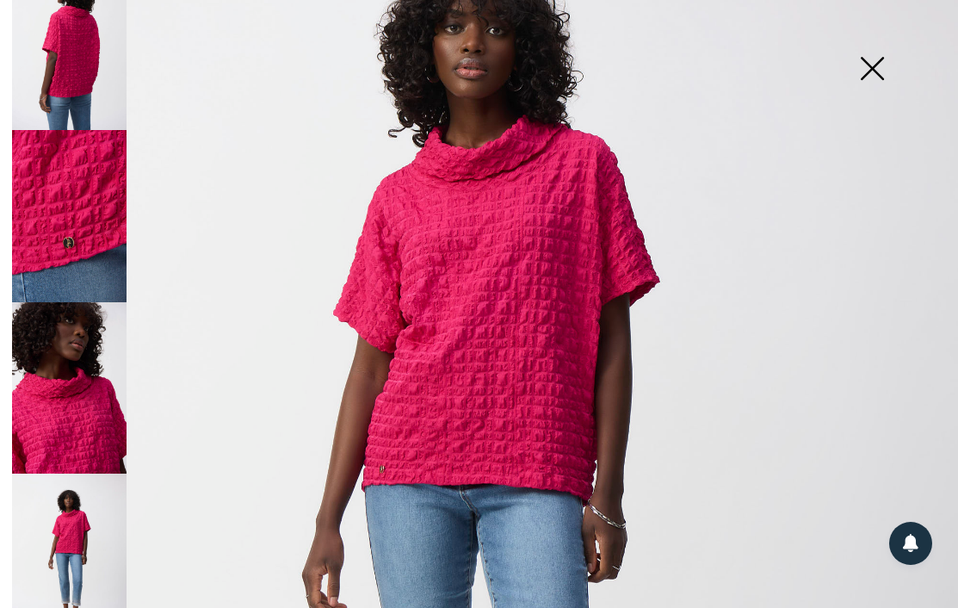
click at [889, 79] on img at bounding box center [872, 70] width 86 height 89
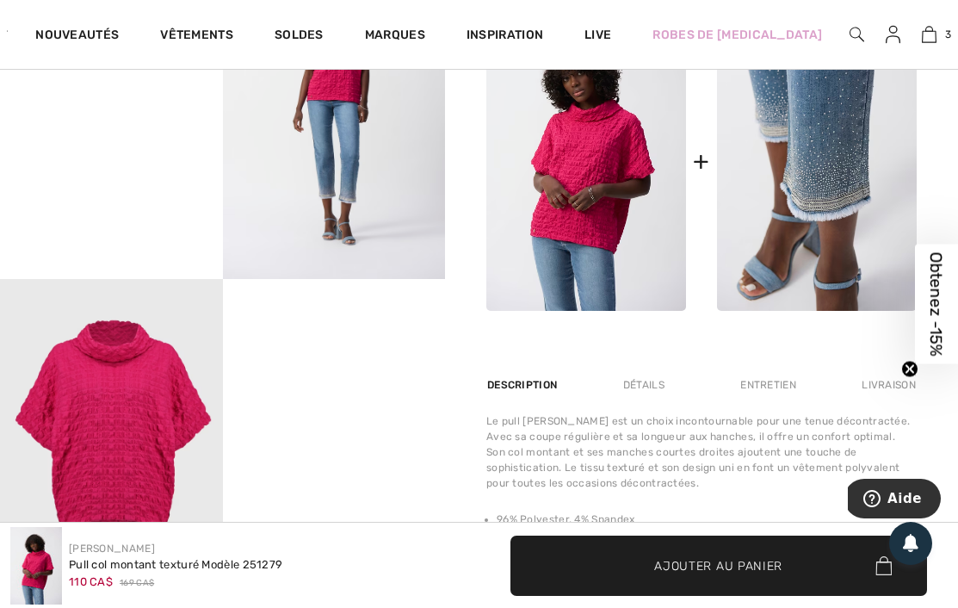
scroll to position [879, 0]
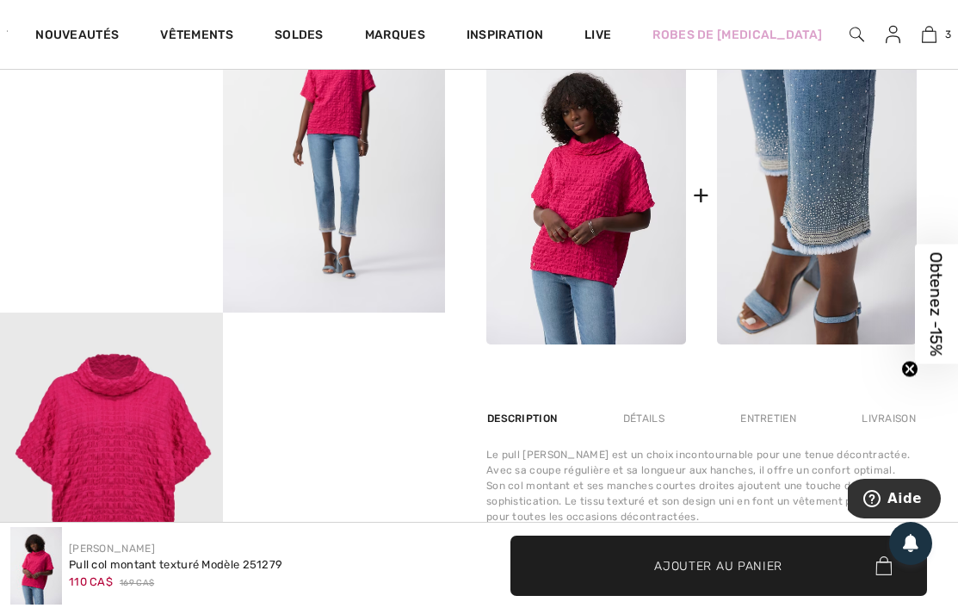
click at [800, 183] on img at bounding box center [817, 195] width 200 height 300
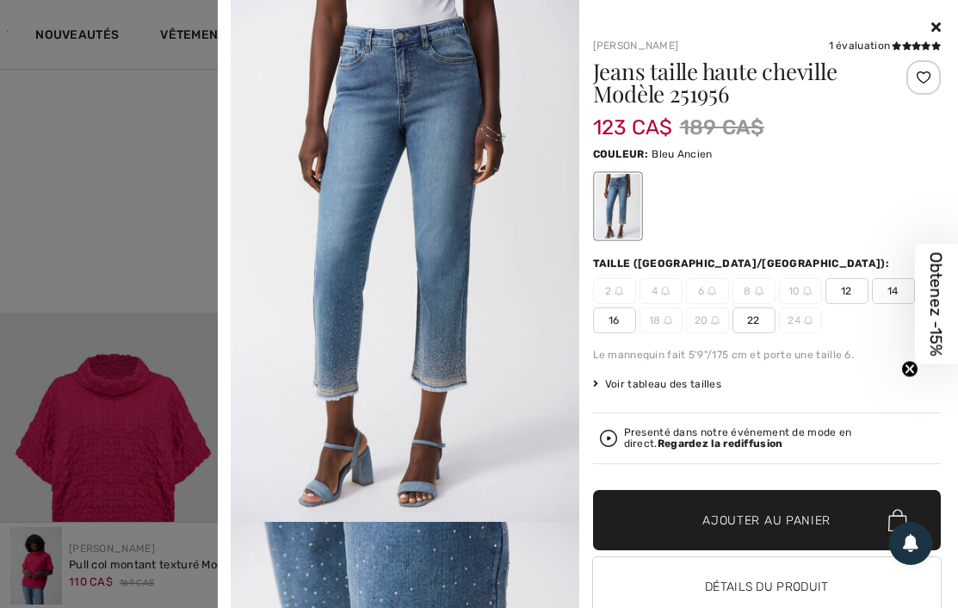
click at [112, 317] on div at bounding box center [479, 304] width 958 height 608
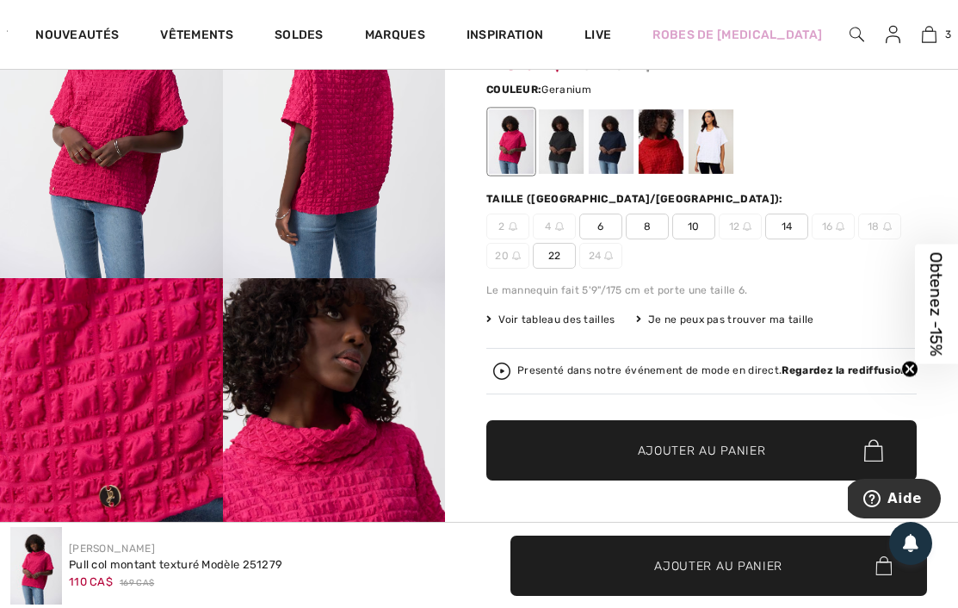
scroll to position [0, 0]
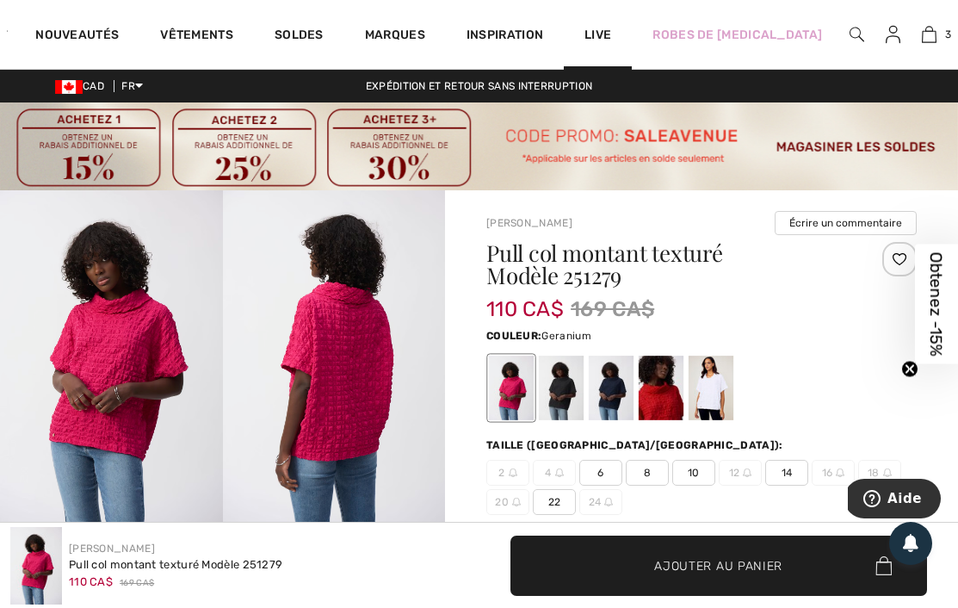
click at [605, 3] on div "Live" at bounding box center [598, 34] width 68 height 71
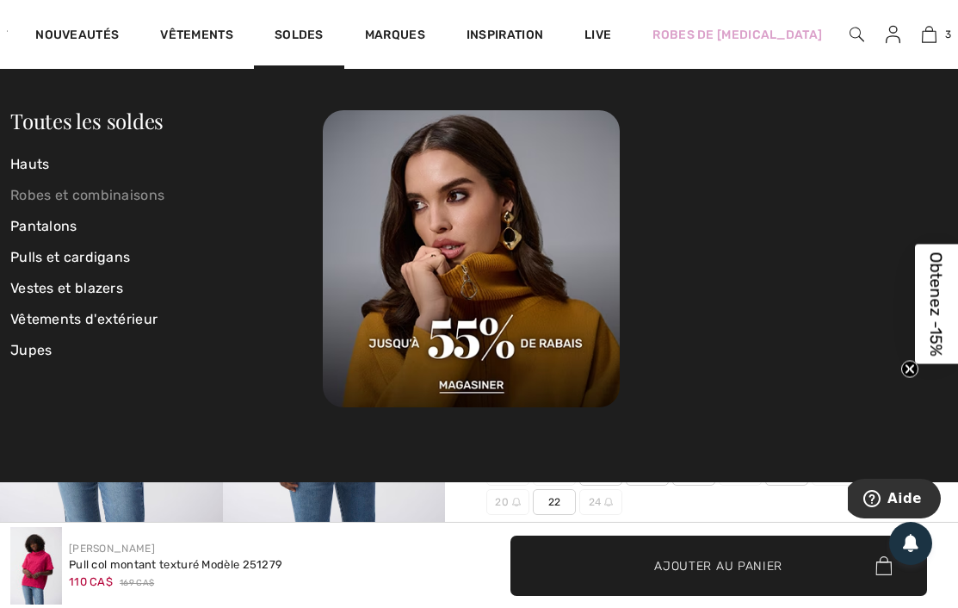
click at [49, 187] on link "Robes et combinaisons" at bounding box center [166, 195] width 313 height 31
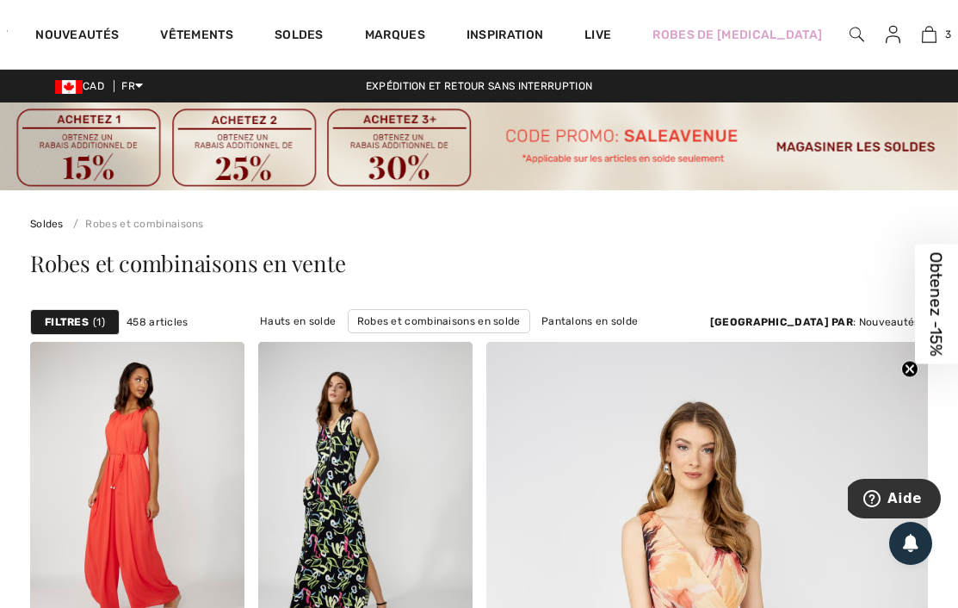
click at [72, 317] on strong "Filtres" at bounding box center [67, 321] width 44 height 15
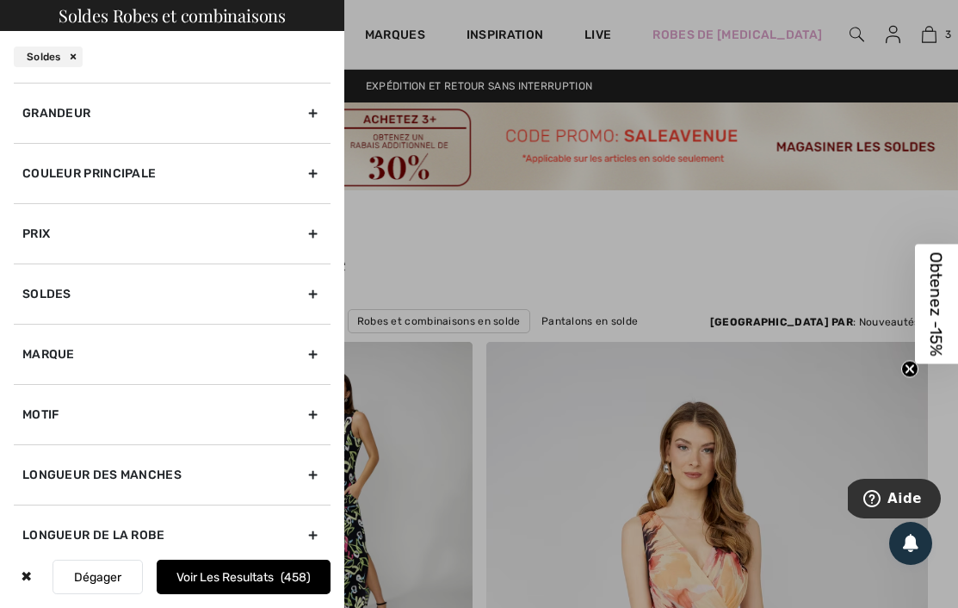
click at [107, 164] on div "Couleur Principale" at bounding box center [172, 173] width 317 height 60
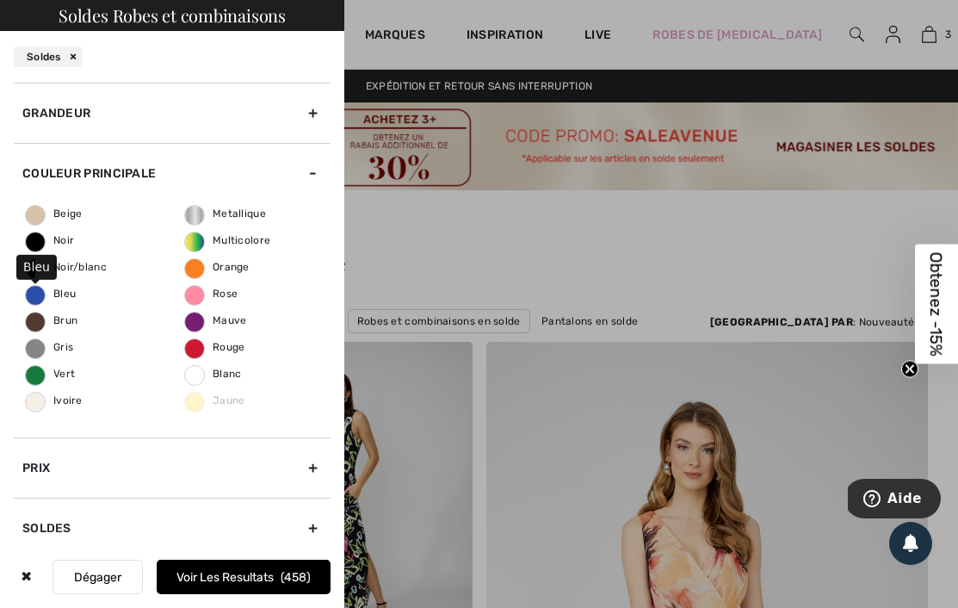
click at [40, 294] on span "Bleu" at bounding box center [51, 294] width 50 height 12
click at [0, 0] on input "Bleu" at bounding box center [0, 0] width 0 height 0
click at [211, 582] on button "Voir les resultats 187" at bounding box center [244, 577] width 174 height 34
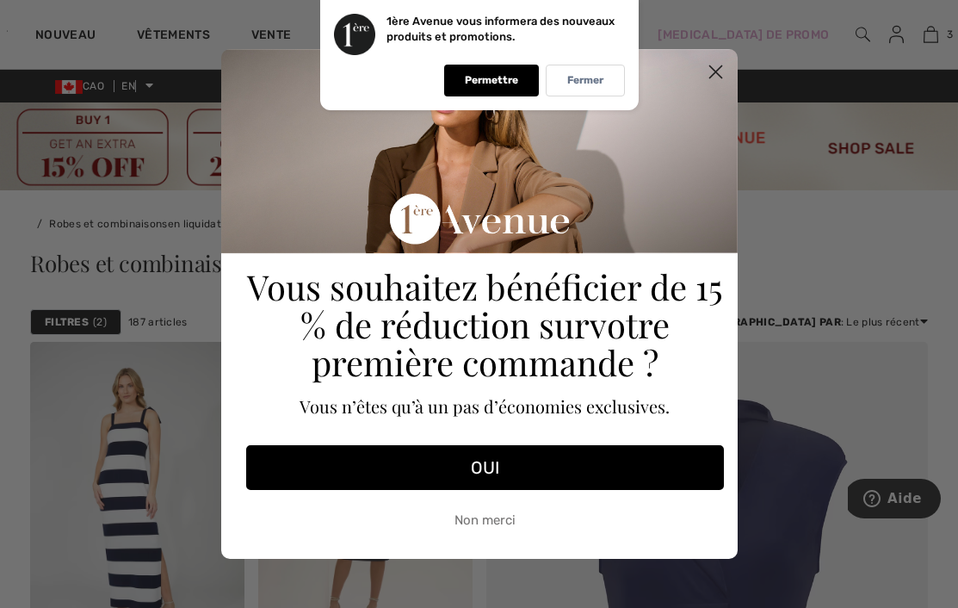
click at [480, 523] on font "Non merci" at bounding box center [485, 519] width 61 height 15
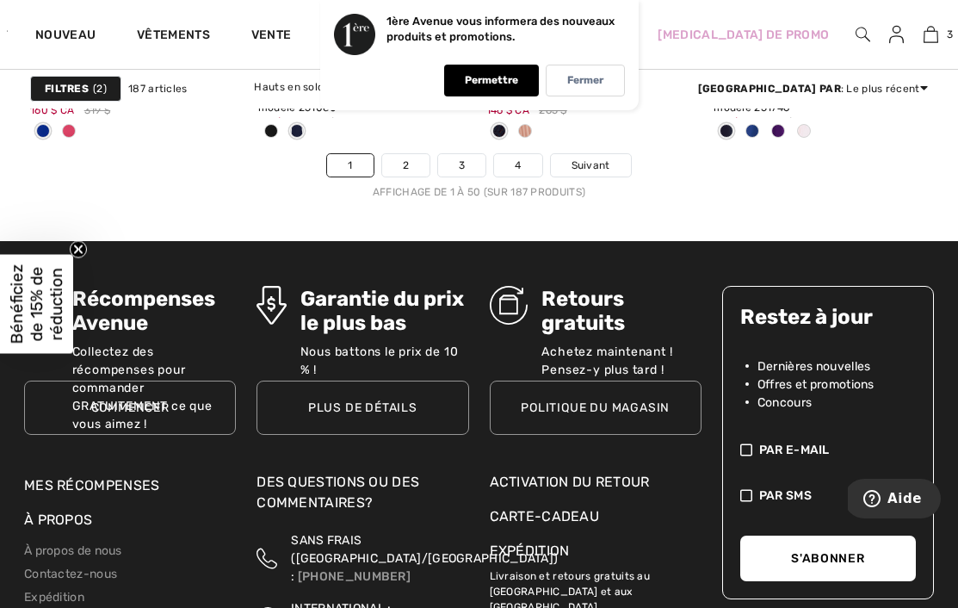
scroll to position [6499, 0]
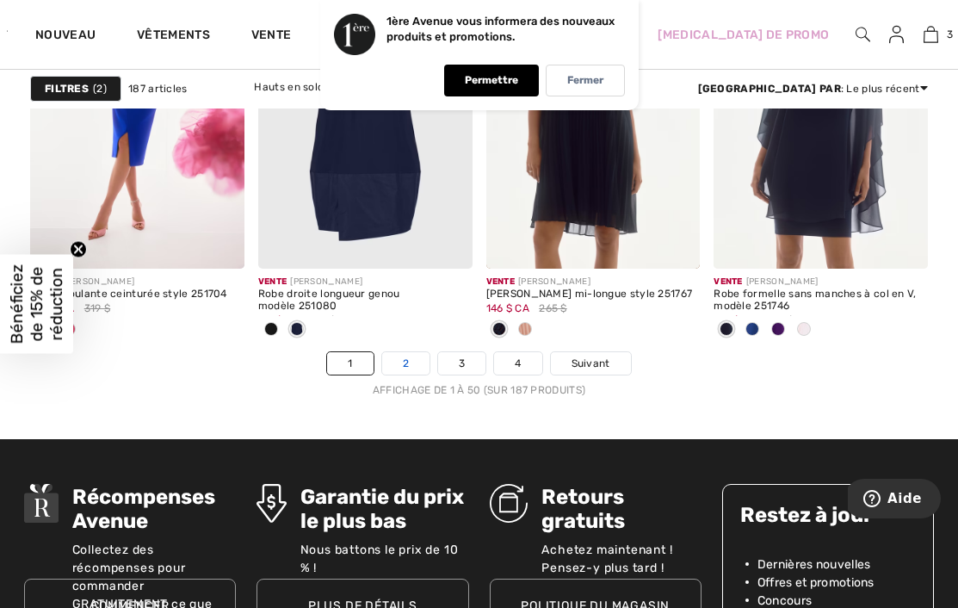
click at [399, 360] on link "2" at bounding box center [405, 363] width 47 height 22
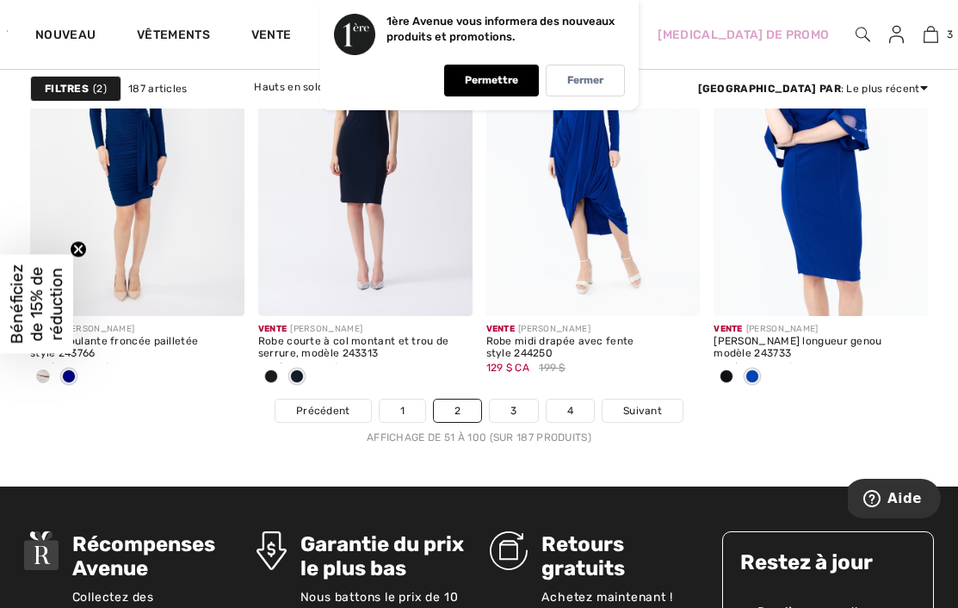
scroll to position [6462, 0]
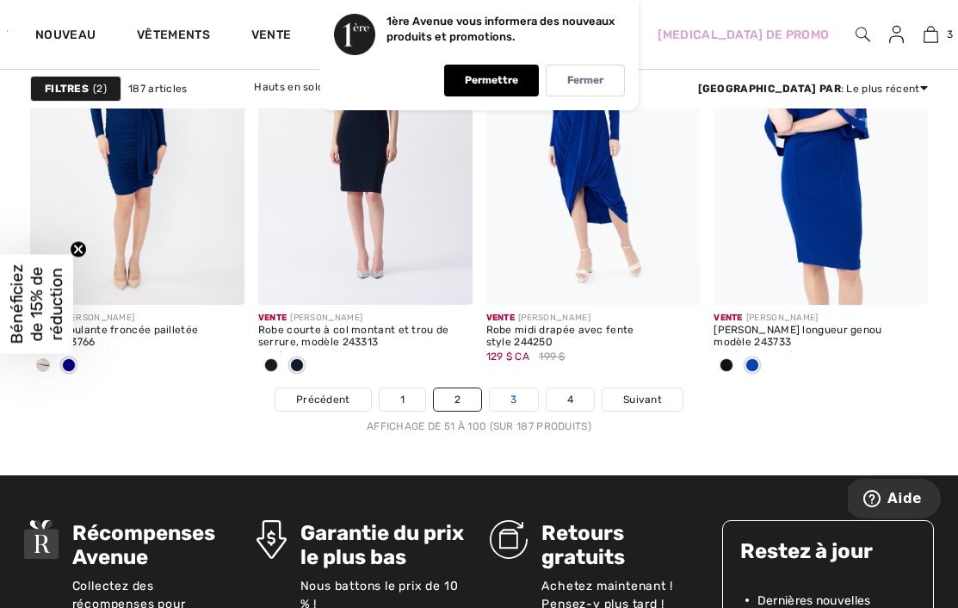
click at [526, 398] on link "3" at bounding box center [513, 399] width 47 height 22
click at [513, 399] on font "3" at bounding box center [514, 399] width 6 height 12
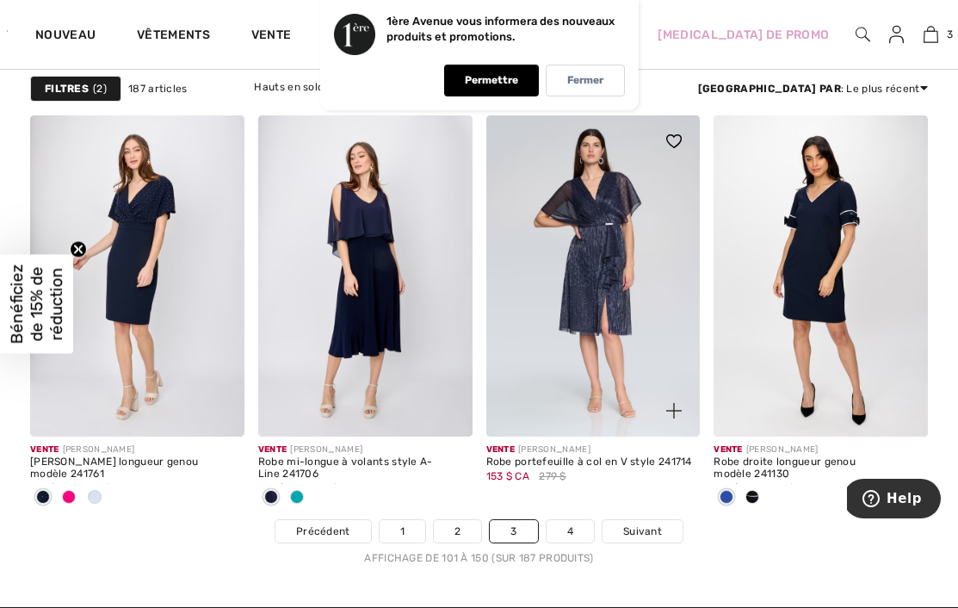
scroll to position [6292, 0]
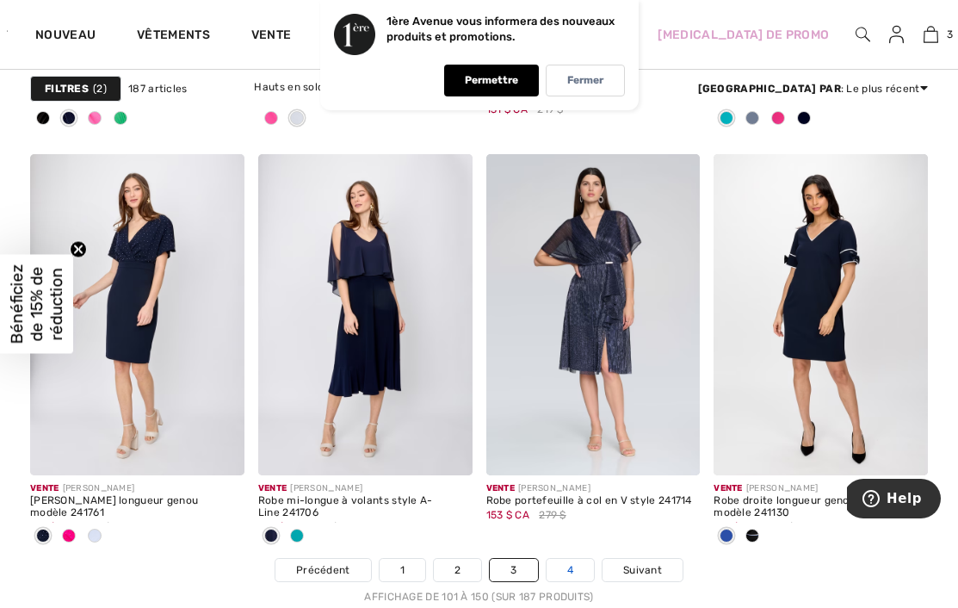
click at [577, 562] on link "4" at bounding box center [570, 570] width 47 height 22
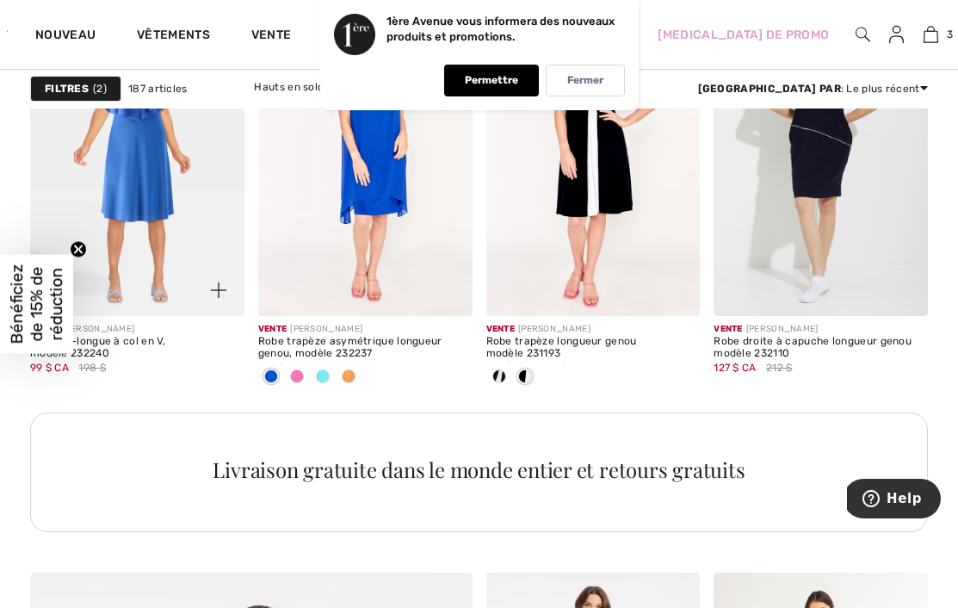
scroll to position [3189, 0]
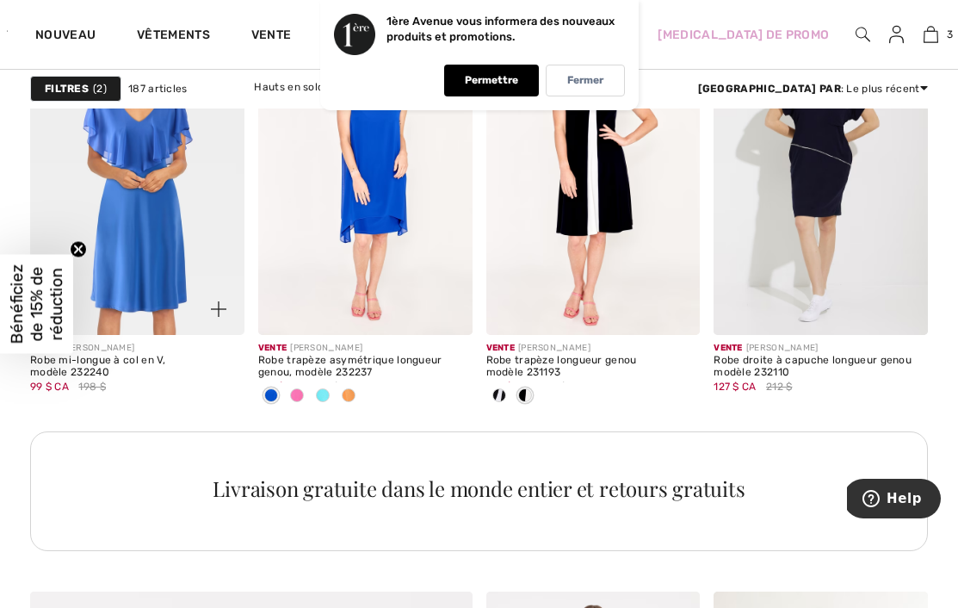
click at [176, 236] on img at bounding box center [137, 174] width 214 height 321
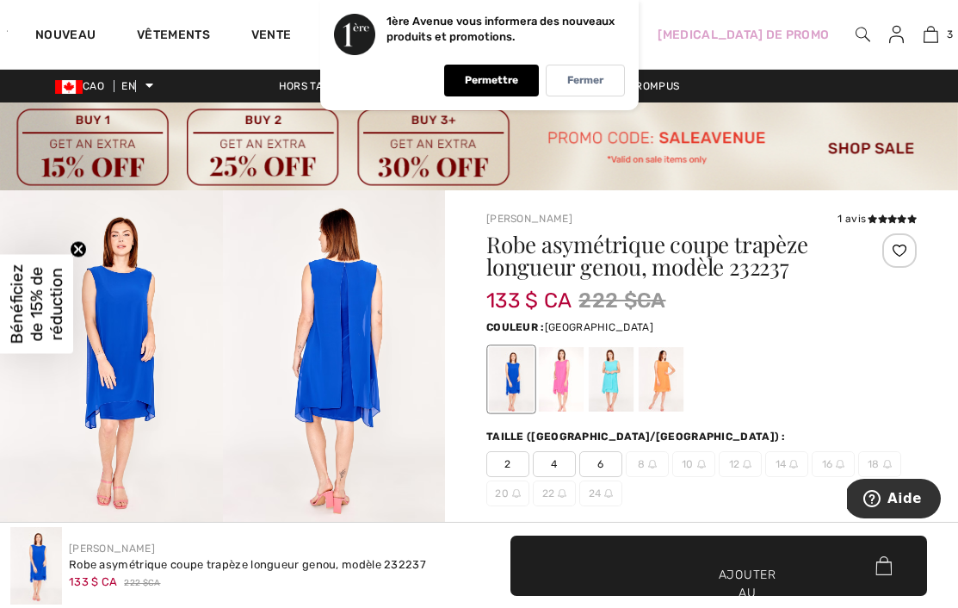
click at [562, 379] on div at bounding box center [561, 379] width 45 height 65
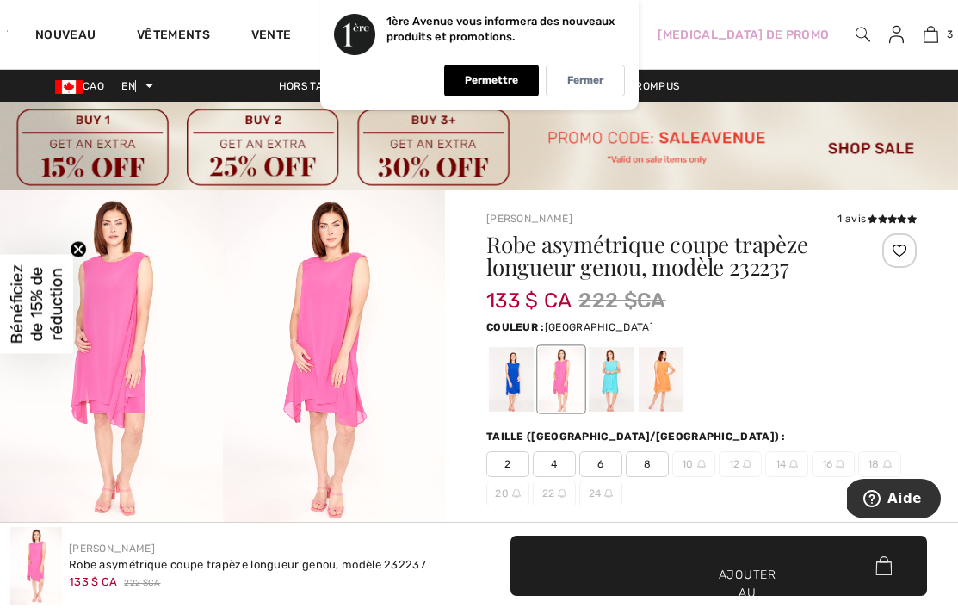
click at [614, 371] on div at bounding box center [611, 379] width 45 height 65
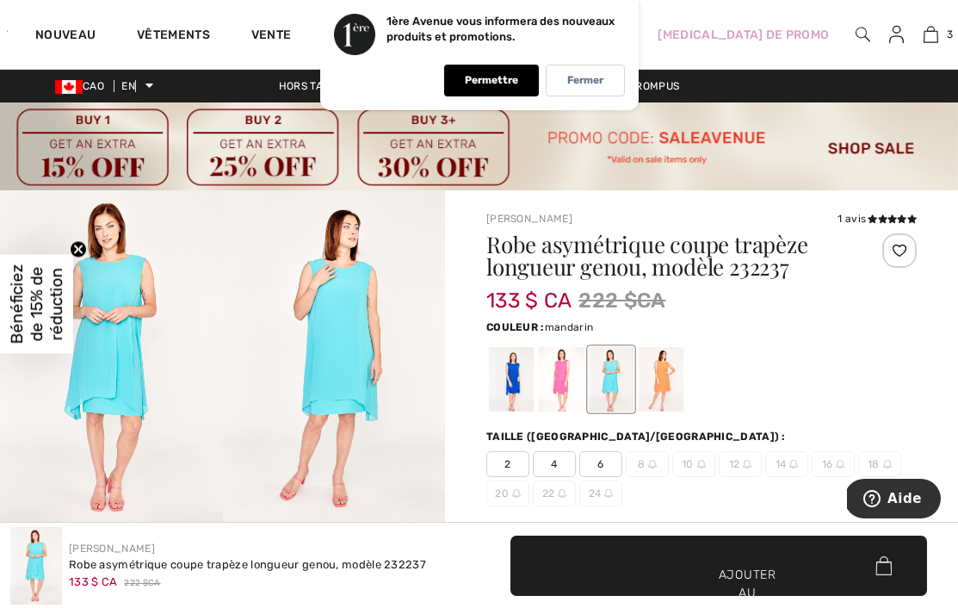
click at [658, 370] on div at bounding box center [661, 379] width 45 height 65
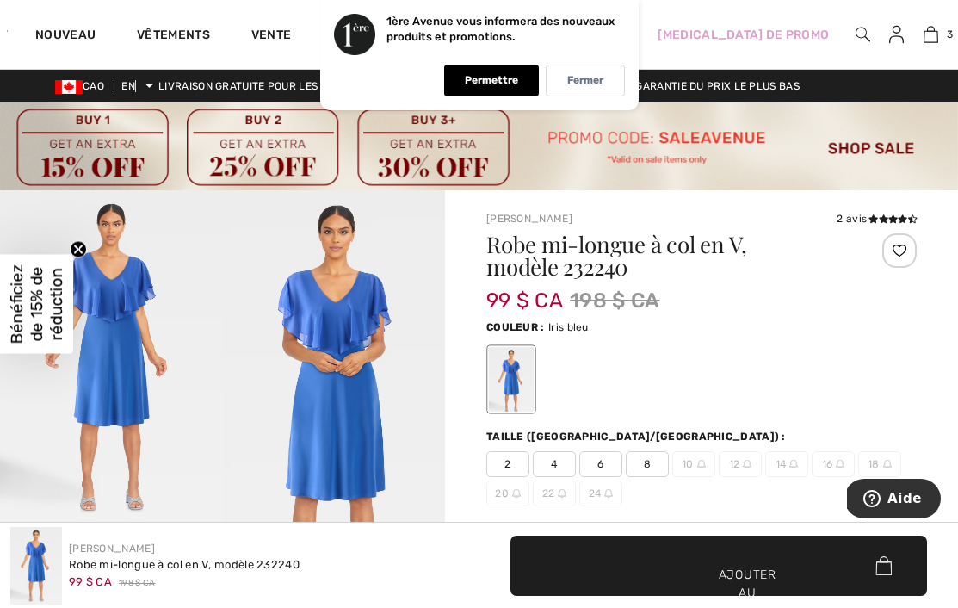
click at [156, 335] on img at bounding box center [111, 357] width 223 height 334
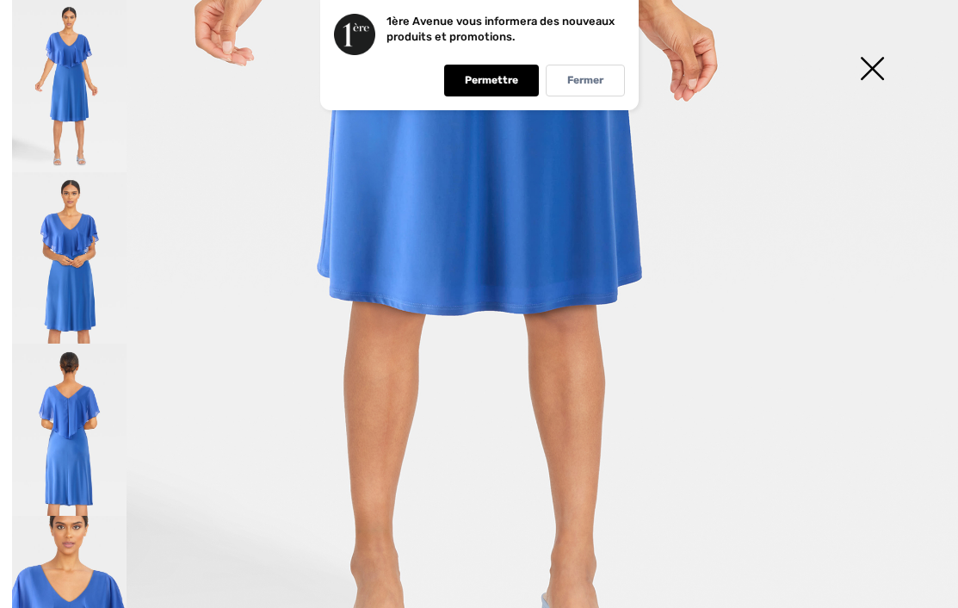
scroll to position [703, 0]
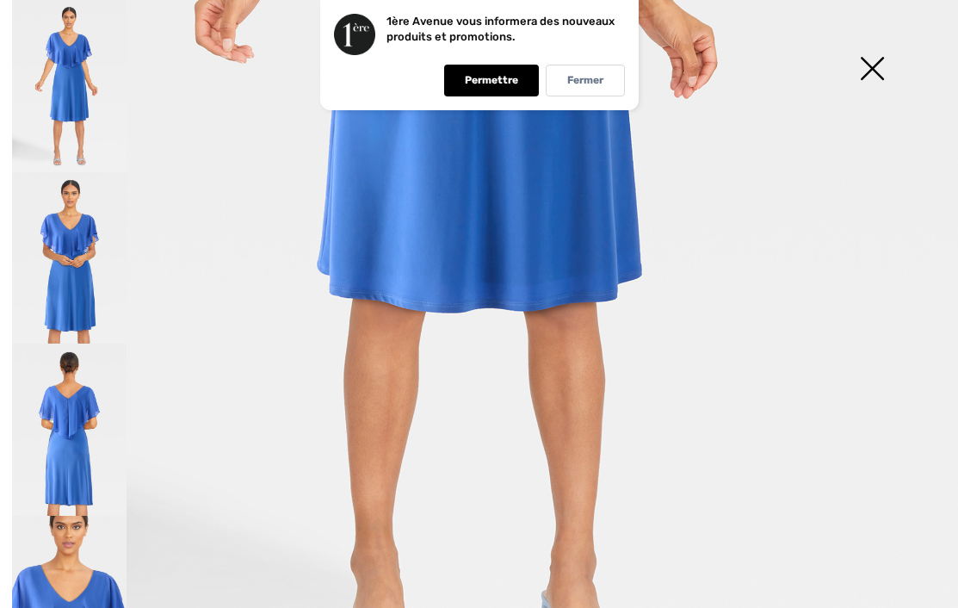
click at [122, 268] on img at bounding box center [69, 258] width 115 height 172
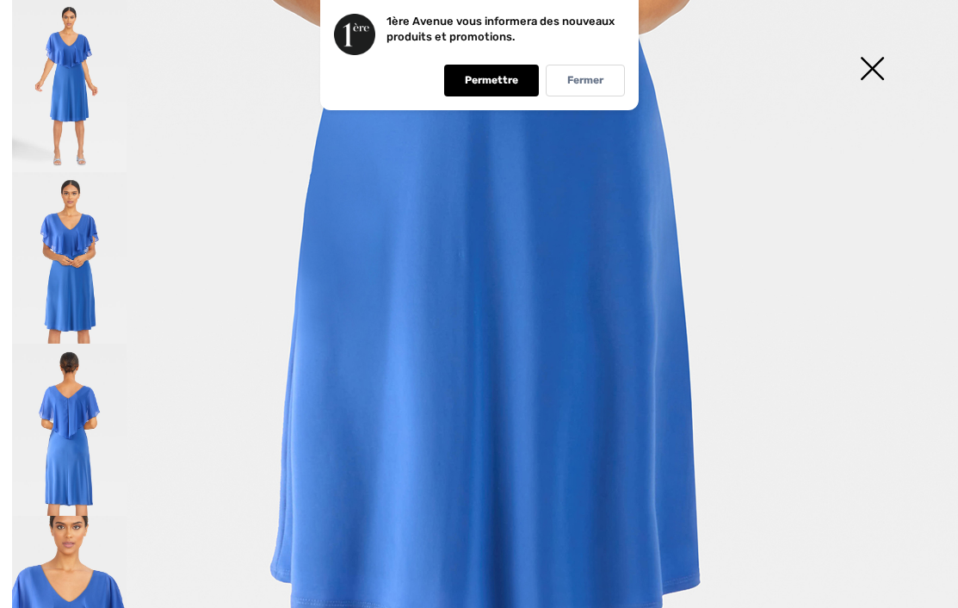
click at [93, 388] on img at bounding box center [69, 430] width 115 height 172
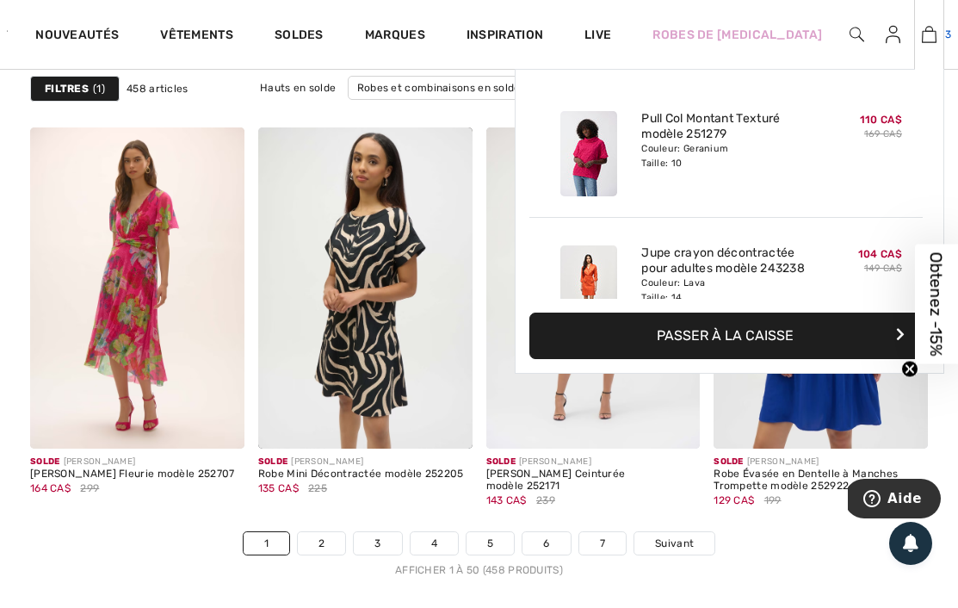
click at [922, 36] on img at bounding box center [929, 34] width 15 height 21
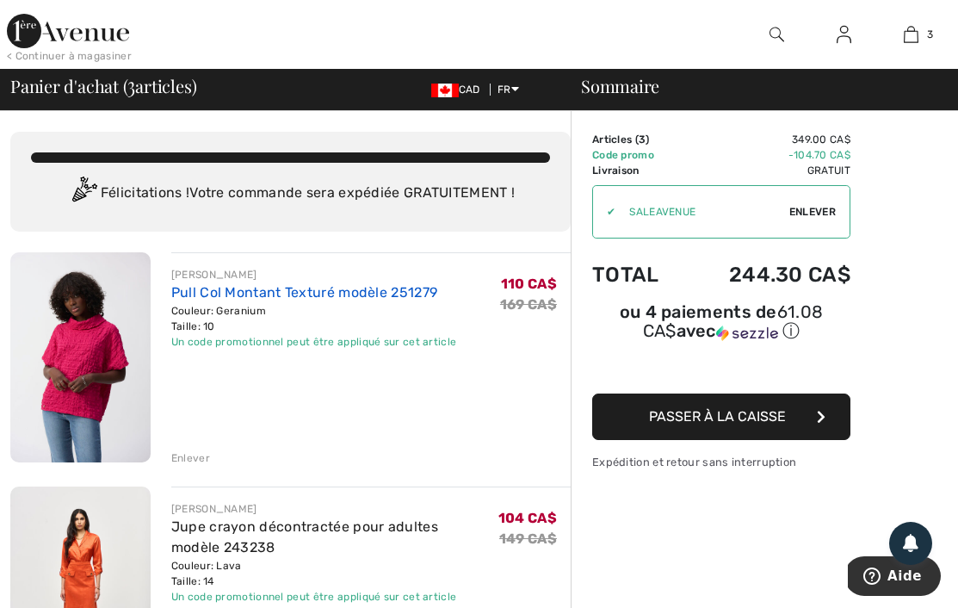
click at [325, 291] on link "Pull Col Montant Texturé modèle 251279" at bounding box center [304, 292] width 266 height 16
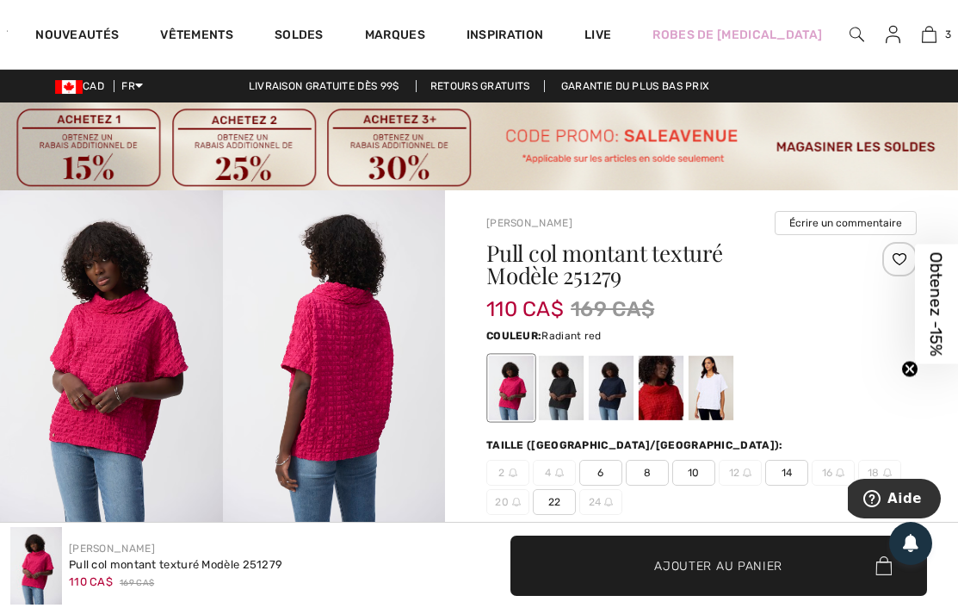
click at [679, 386] on div at bounding box center [661, 388] width 45 height 65
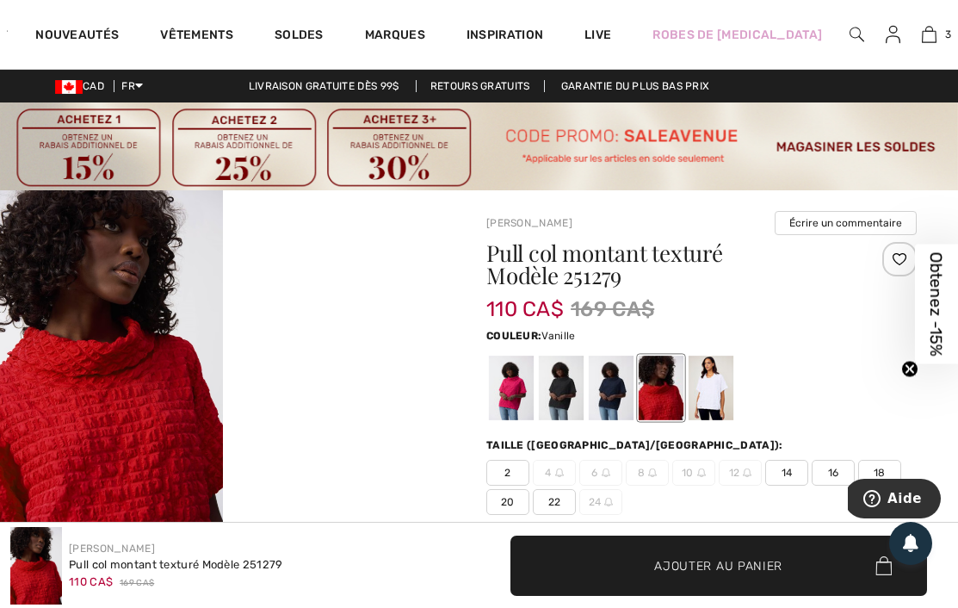
click at [725, 370] on div at bounding box center [711, 388] width 45 height 65
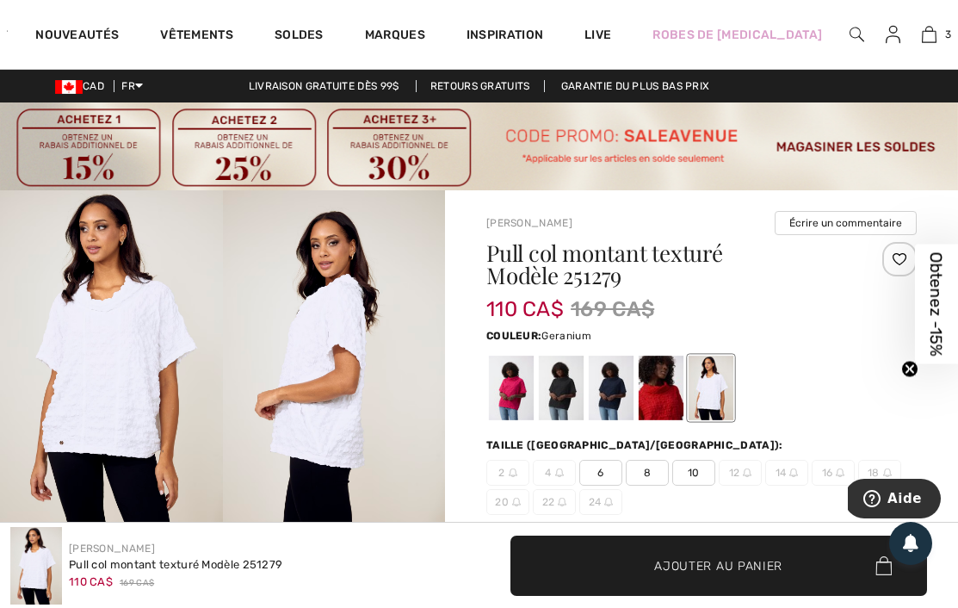
click at [510, 382] on div at bounding box center [511, 388] width 45 height 65
